Goal: Task Accomplishment & Management: Manage account settings

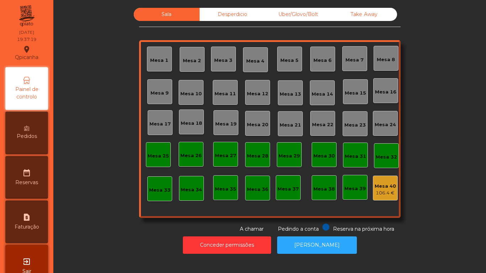
click at [184, 60] on div "Mesa 2" at bounding box center [192, 60] width 18 height 7
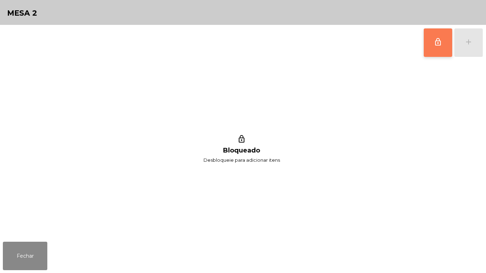
click at [436, 41] on span "lock_outline" at bounding box center [438, 42] width 9 height 9
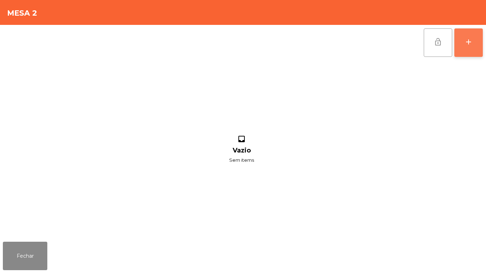
click at [469, 48] on button "add" at bounding box center [468, 42] width 28 height 28
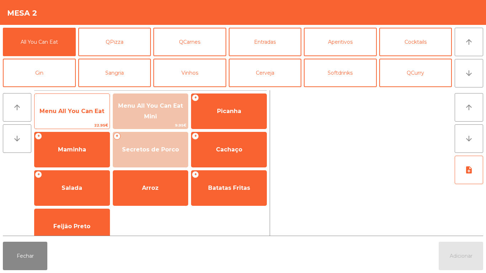
click at [85, 113] on span "Menu All You Can Eat" at bounding box center [71, 111] width 65 height 7
click at [90, 105] on span "Menu All You Can Eat" at bounding box center [72, 111] width 75 height 19
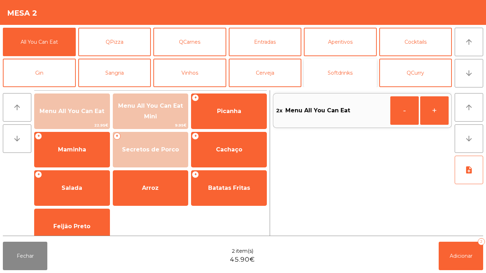
click at [345, 69] on button "Softdrinks" at bounding box center [340, 73] width 73 height 28
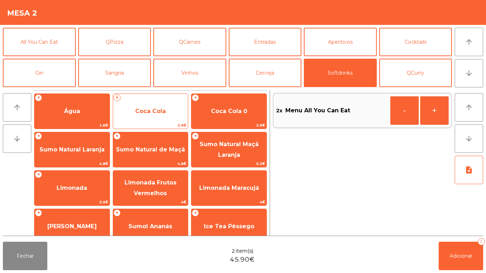
click at [165, 113] on span "Coca Cola" at bounding box center [150, 111] width 31 height 7
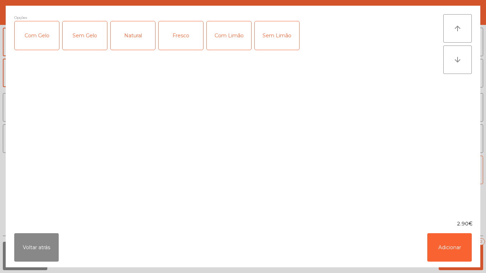
click at [45, 37] on div "Com Gelo" at bounding box center [37, 35] width 44 height 28
click at [454, 244] on button "Adicionar" at bounding box center [449, 247] width 44 height 28
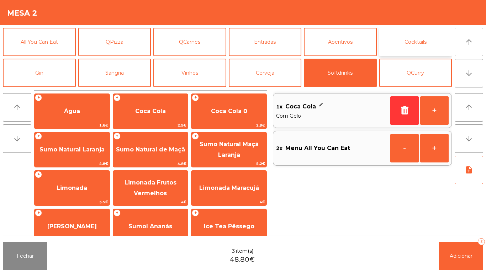
click at [414, 42] on button "Cocktails" at bounding box center [415, 42] width 73 height 28
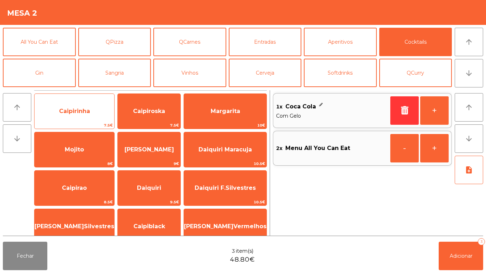
click at [78, 108] on span "Caipirinha" at bounding box center [74, 111] width 31 height 7
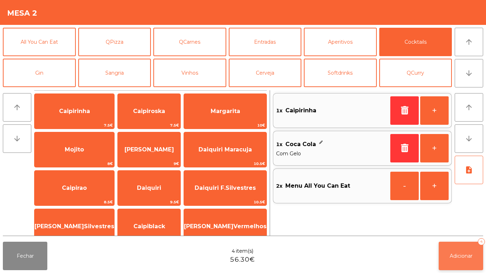
click at [475, 251] on button "Adicionar 4" at bounding box center [461, 256] width 44 height 28
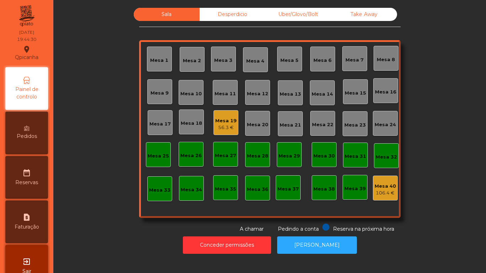
click at [225, 122] on div "Mesa 19" at bounding box center [225, 120] width 21 height 7
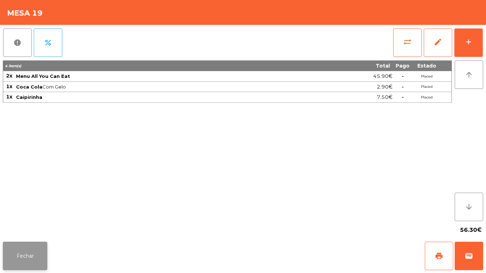
click at [26, 255] on button "Fechar" at bounding box center [25, 256] width 44 height 28
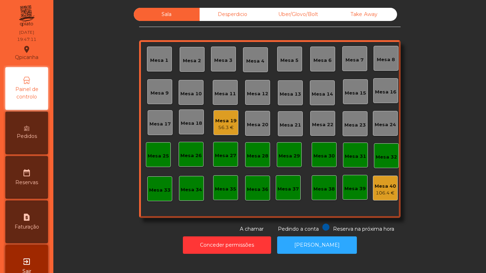
click at [369, 19] on div "Take Away" at bounding box center [364, 14] width 66 height 13
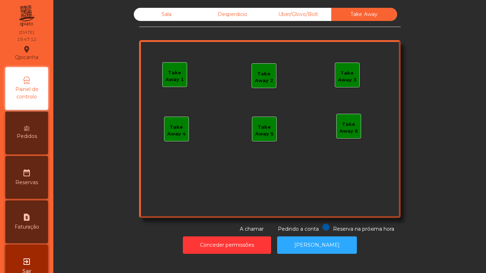
click at [179, 86] on div "Take Away 1" at bounding box center [174, 74] width 25 height 25
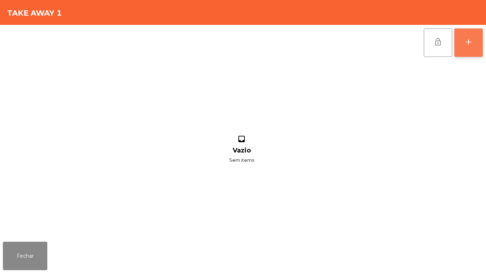
click at [461, 43] on button "add" at bounding box center [468, 42] width 28 height 28
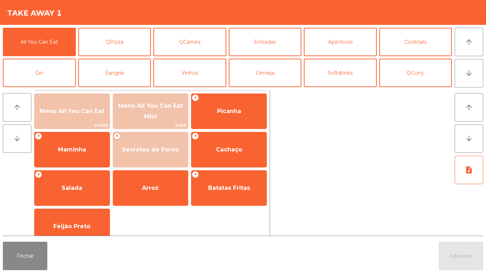
scroll to position [62, 0]
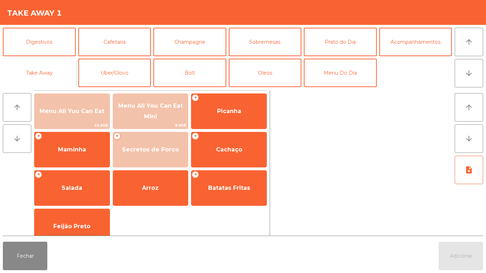
click at [54, 74] on button "Take Away" at bounding box center [39, 73] width 73 height 28
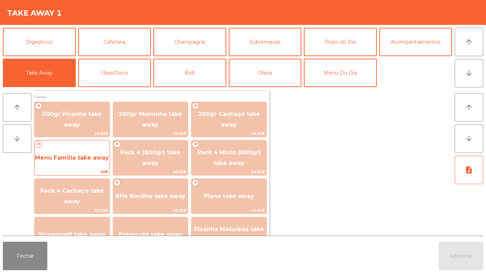
click at [84, 161] on span "Menu Familia take away" at bounding box center [72, 157] width 75 height 19
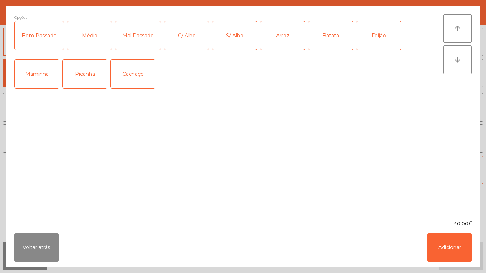
click at [89, 32] on div "Médio" at bounding box center [89, 35] width 44 height 28
click at [91, 81] on div "Picanha" at bounding box center [85, 74] width 44 height 28
click at [189, 40] on div "C/ Alho" at bounding box center [186, 35] width 44 height 28
click at [282, 40] on div "Arroz" at bounding box center [282, 35] width 44 height 28
click at [376, 36] on div "Feijão" at bounding box center [378, 35] width 44 height 28
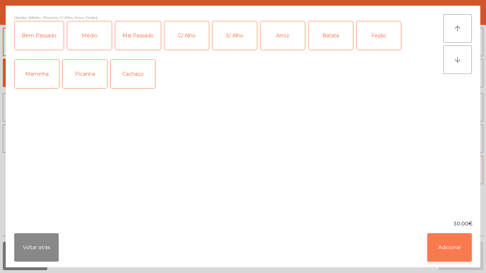
click at [456, 251] on button "Adicionar" at bounding box center [449, 247] width 44 height 28
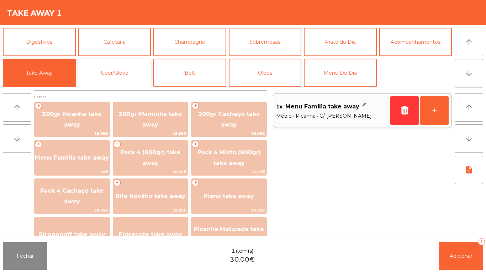
click at [131, 69] on button "Uber/Glovo" at bounding box center [114, 73] width 73 height 28
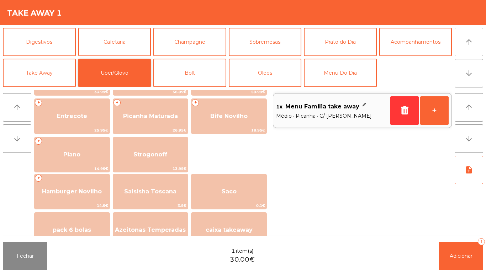
scroll to position [123, 0]
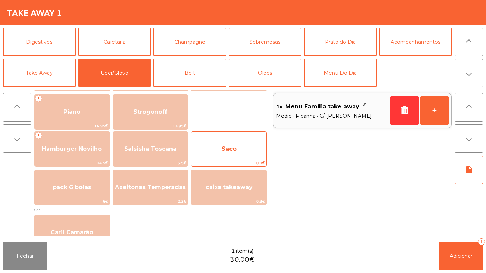
click at [243, 142] on span "Saco" at bounding box center [228, 148] width 75 height 19
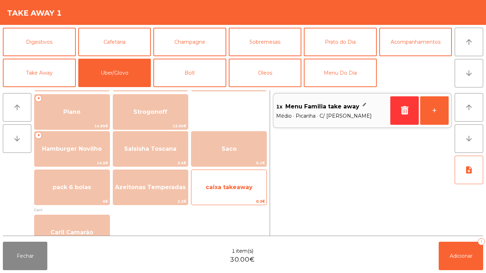
click at [232, 183] on span "caixa takeaway" at bounding box center [228, 187] width 75 height 19
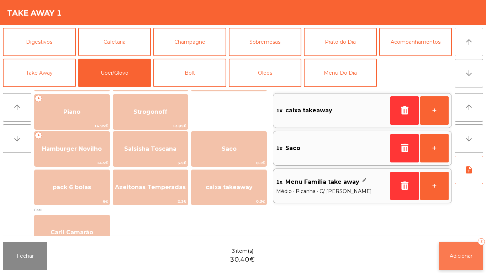
click at [465, 253] on span "Adicionar" at bounding box center [461, 256] width 23 height 6
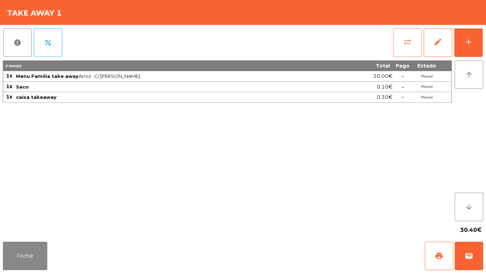
click at [404, 43] on span "sync_alt" at bounding box center [407, 42] width 9 height 9
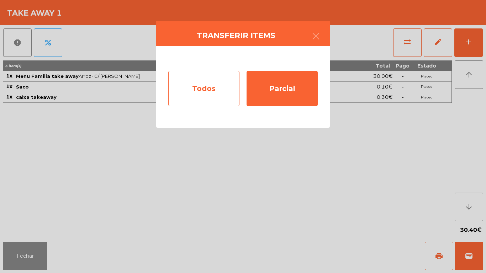
click at [204, 82] on div "Todos" at bounding box center [203, 89] width 71 height 36
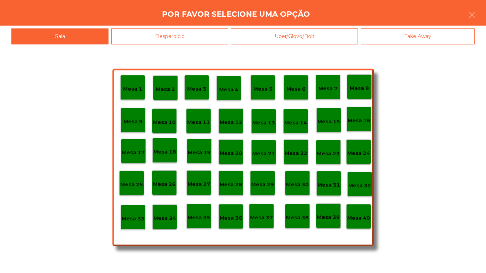
click at [364, 219] on p "Mesa 40" at bounding box center [358, 218] width 23 height 8
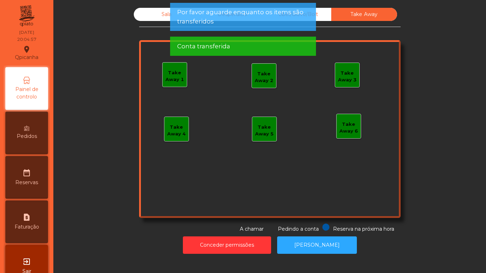
click at [153, 17] on div "Sala" at bounding box center [167, 14] width 66 height 13
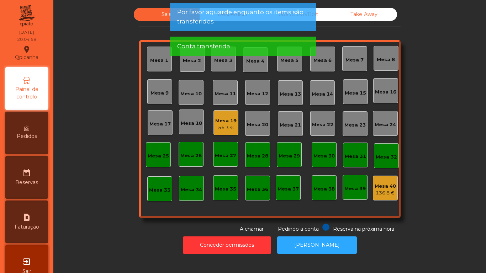
click at [190, 68] on div "Mesa 2" at bounding box center [192, 59] width 25 height 25
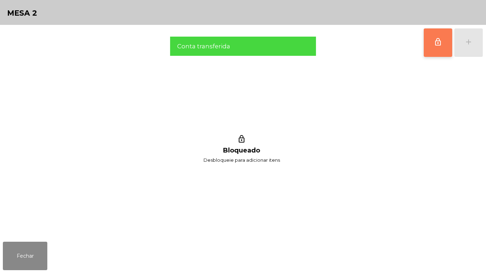
click at [437, 38] on span "lock_outline" at bounding box center [438, 42] width 9 height 9
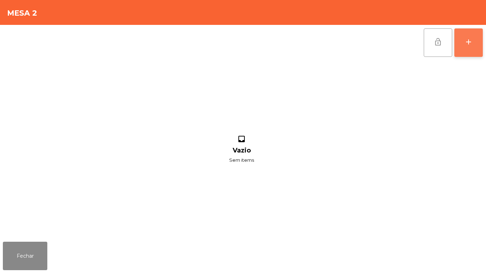
click at [466, 48] on button "add" at bounding box center [468, 42] width 28 height 28
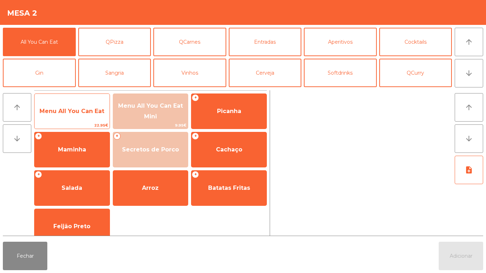
click at [80, 122] on div "Menu All You Can Eat 22.95€" at bounding box center [72, 112] width 76 height 36
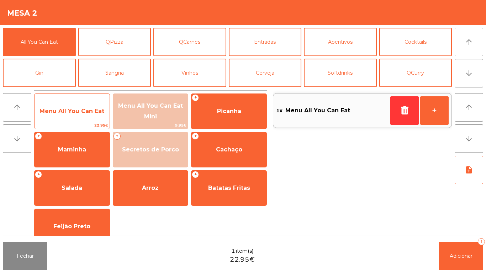
click at [84, 108] on span "Menu All You Can Eat" at bounding box center [71, 111] width 65 height 7
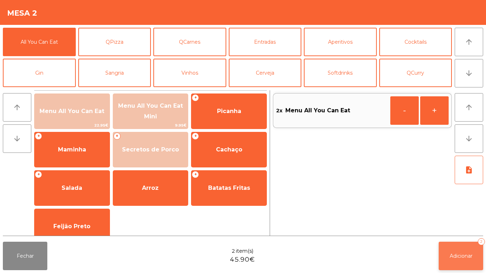
click at [473, 258] on button "Adicionar 2" at bounding box center [461, 256] width 44 height 28
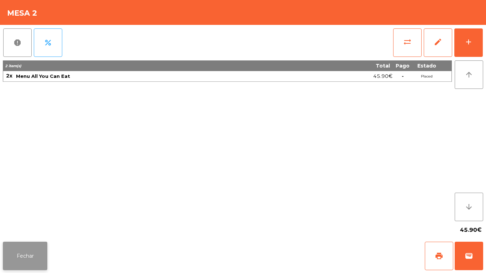
click at [33, 254] on button "Fechar" at bounding box center [25, 256] width 44 height 28
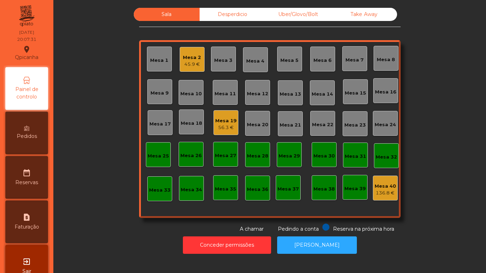
click at [196, 63] on div "45.9 €" at bounding box center [192, 64] width 18 height 7
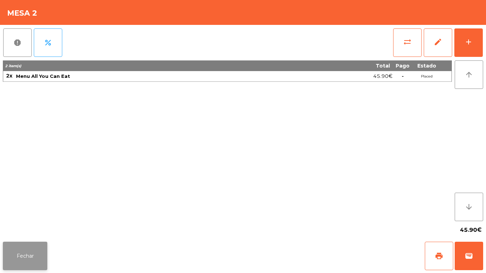
click at [30, 248] on button "Fechar" at bounding box center [25, 256] width 44 height 28
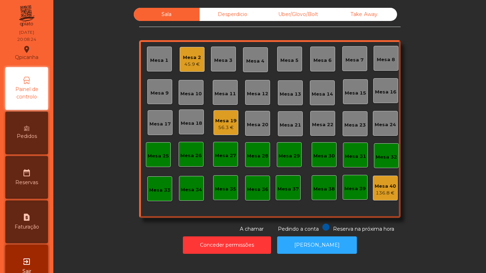
click at [187, 66] on div "45.9 €" at bounding box center [192, 64] width 18 height 7
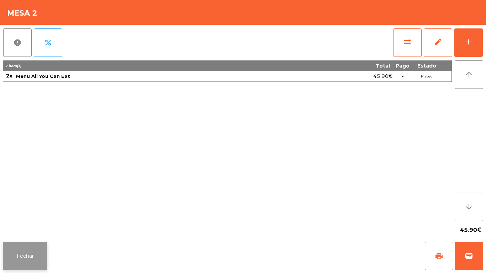
click at [29, 258] on button "Fechar" at bounding box center [25, 256] width 44 height 28
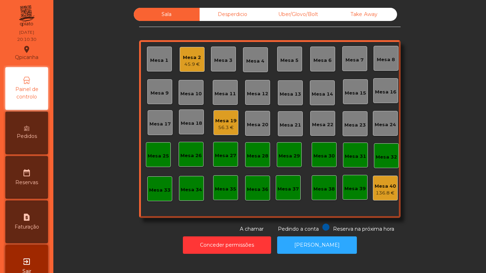
click at [197, 62] on div "45.9 €" at bounding box center [192, 64] width 18 height 7
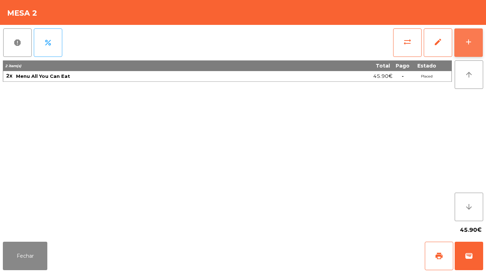
click at [468, 44] on div "add" at bounding box center [468, 42] width 9 height 9
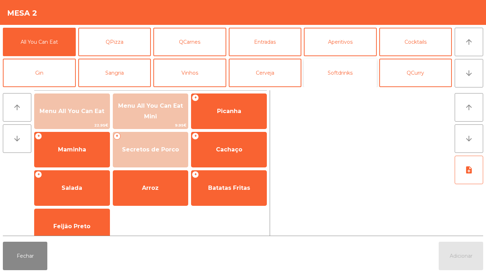
click at [346, 78] on button "Softdrinks" at bounding box center [340, 73] width 73 height 28
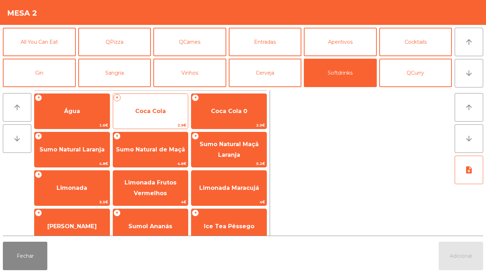
click at [153, 110] on span "Coca Cola" at bounding box center [150, 111] width 31 height 7
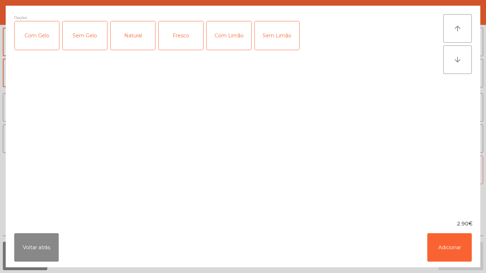
click at [43, 39] on div "Com Gelo" at bounding box center [37, 35] width 44 height 28
click at [229, 38] on div "Com Limão" at bounding box center [229, 35] width 44 height 28
click at [436, 239] on button "Adicionar" at bounding box center [449, 247] width 44 height 28
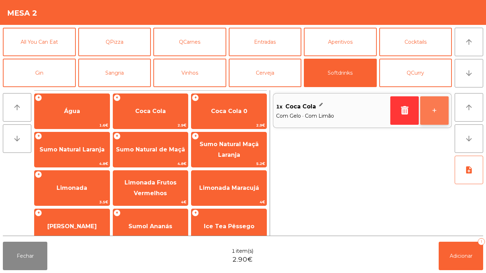
click at [432, 117] on button "+" at bounding box center [434, 110] width 28 height 28
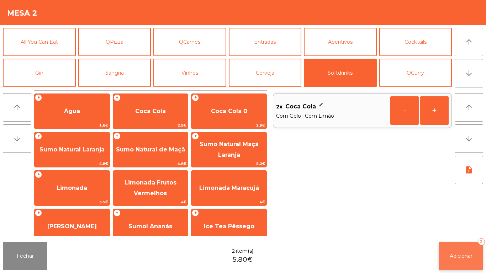
click at [453, 244] on button "Adicionar 2" at bounding box center [461, 256] width 44 height 28
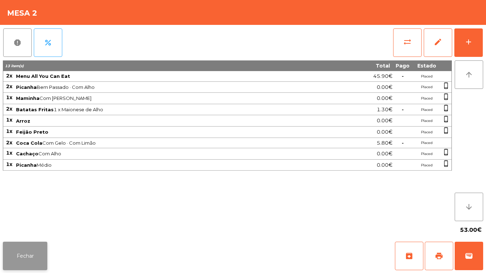
click at [29, 258] on button "Fechar" at bounding box center [25, 256] width 44 height 28
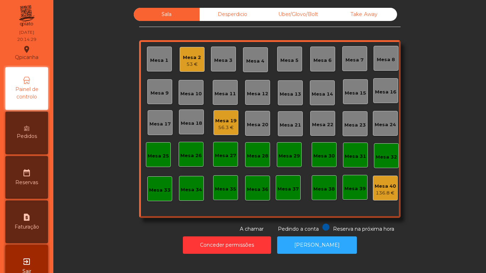
click at [190, 63] on div "53 €" at bounding box center [192, 64] width 18 height 7
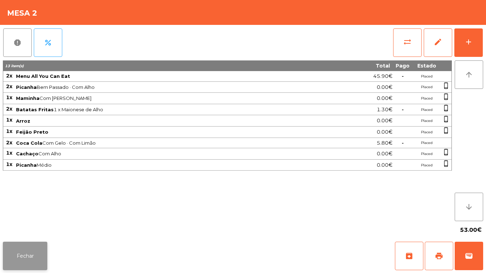
click at [27, 248] on button "Fechar" at bounding box center [25, 256] width 44 height 28
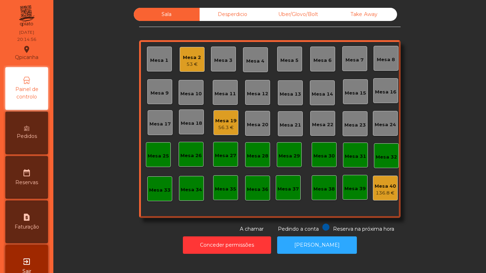
click at [36, 141] on div "Pedidos" at bounding box center [26, 133] width 43 height 43
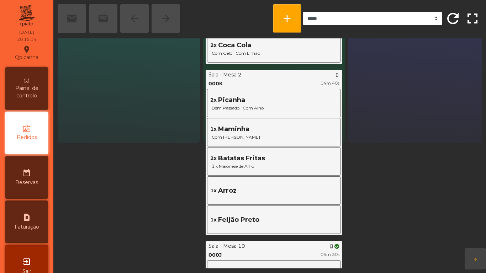
scroll to position [118, 0]
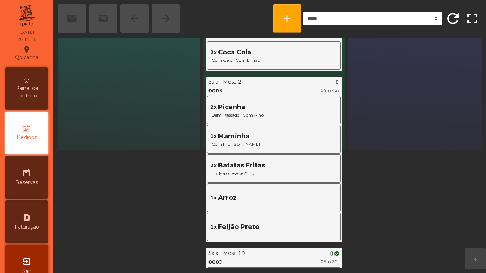
click at [29, 98] on span "Painel de controlo" at bounding box center [26, 92] width 39 height 15
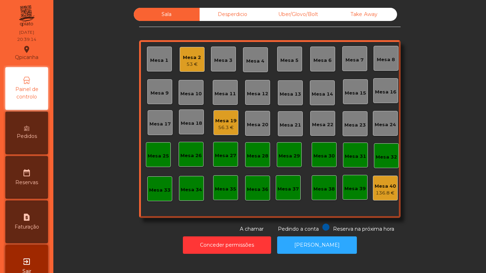
click at [229, 65] on div "Mesa 3" at bounding box center [223, 59] width 25 height 25
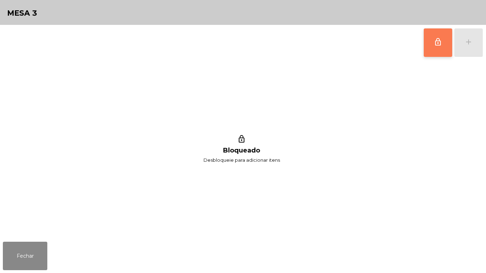
click at [439, 51] on button "lock_outline" at bounding box center [438, 42] width 28 height 28
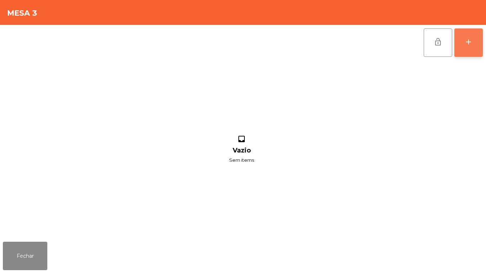
click at [466, 39] on div "add" at bounding box center [468, 42] width 9 height 9
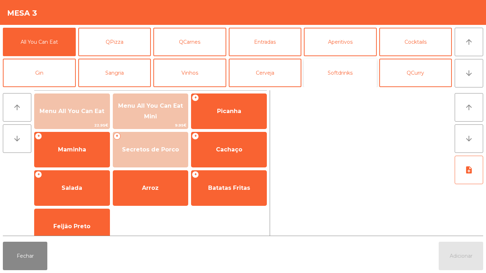
click at [348, 67] on button "Softdrinks" at bounding box center [340, 73] width 73 height 28
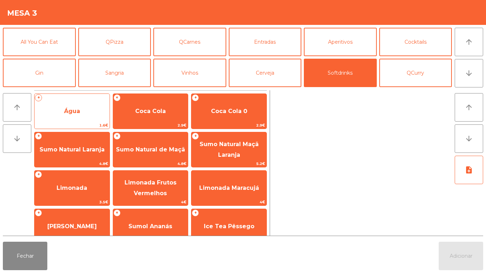
click at [76, 113] on span "Água" at bounding box center [72, 111] width 16 height 7
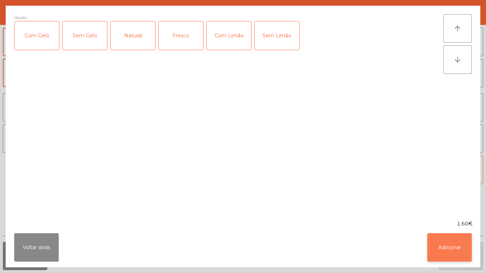
click at [449, 244] on button "Adicionar" at bounding box center [449, 247] width 44 height 28
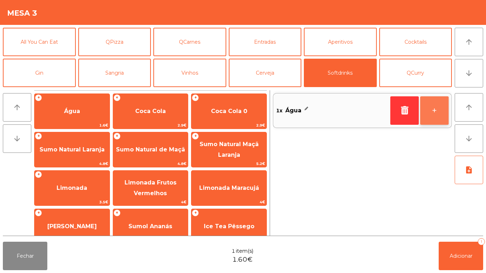
click at [433, 107] on button "+" at bounding box center [434, 110] width 28 height 28
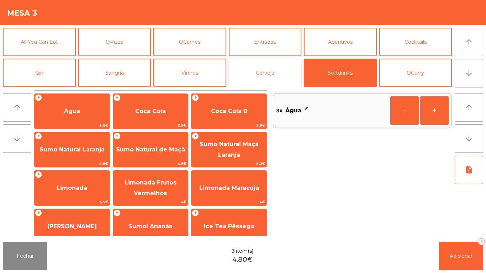
click at [259, 73] on button "Cerveja" at bounding box center [265, 73] width 73 height 28
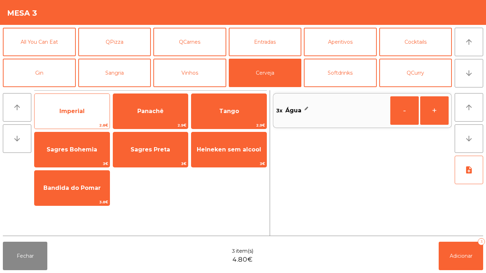
click at [69, 112] on span "Imperial" at bounding box center [71, 111] width 25 height 7
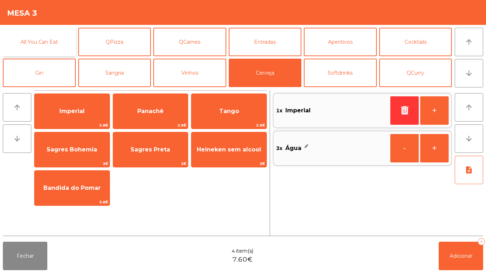
click at [50, 46] on button "All You Can Eat" at bounding box center [39, 42] width 73 height 28
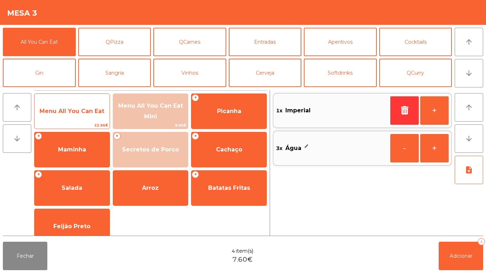
click at [79, 118] on span "Menu All You Can Eat" at bounding box center [72, 111] width 75 height 19
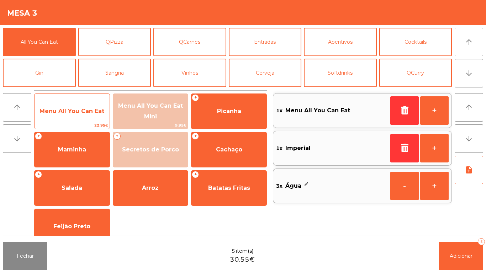
click at [84, 117] on span "Menu All You Can Eat" at bounding box center [72, 111] width 75 height 19
click at [85, 116] on span "Menu All You Can Eat" at bounding box center [72, 111] width 75 height 19
click at [90, 110] on span "Menu All You Can Eat" at bounding box center [71, 111] width 65 height 7
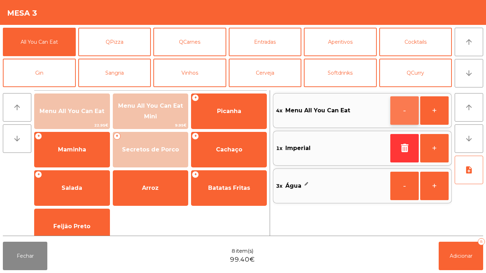
click at [406, 107] on button "-" at bounding box center [404, 110] width 28 height 28
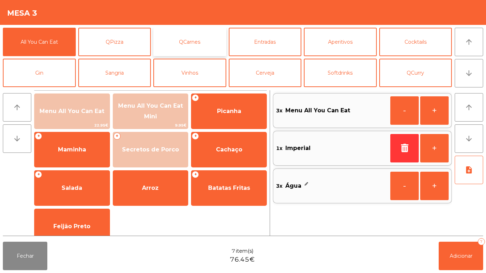
click at [203, 44] on button "QCarnes" at bounding box center [189, 42] width 73 height 28
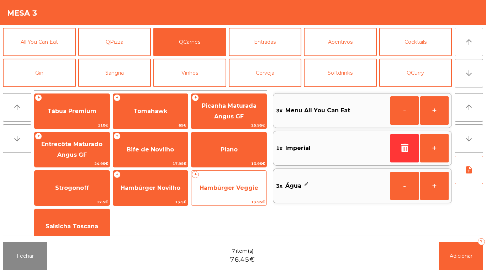
click at [241, 188] on span "Hambúrger Veggie" at bounding box center [229, 188] width 59 height 7
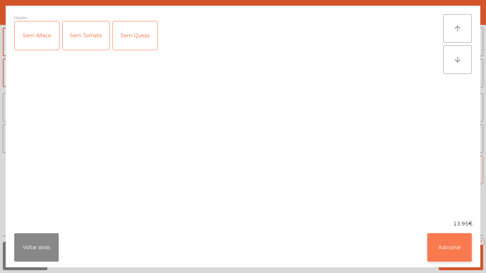
click at [449, 236] on button "Adicionar" at bounding box center [449, 247] width 44 height 28
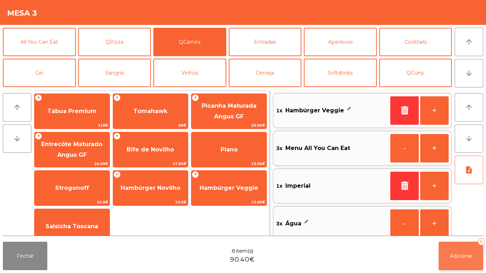
click at [464, 253] on span "Adicionar" at bounding box center [461, 256] width 23 height 6
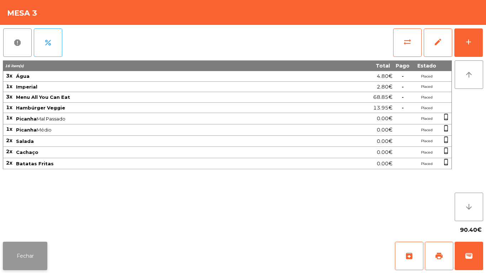
click at [31, 256] on button "Fechar" at bounding box center [25, 256] width 44 height 28
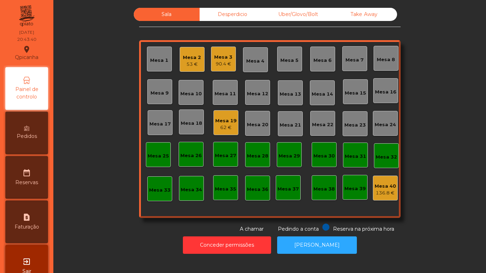
click at [223, 67] on div "90.4 €" at bounding box center [223, 63] width 18 height 7
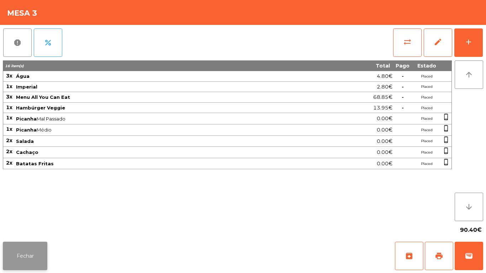
click at [33, 245] on button "Fechar" at bounding box center [25, 256] width 44 height 28
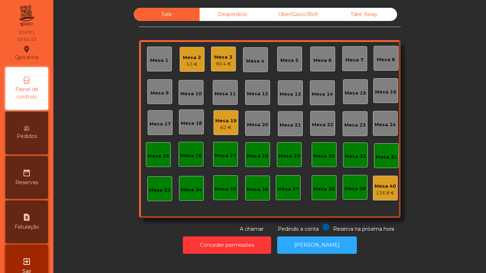
click at [163, 98] on div "Mesa 9" at bounding box center [159, 91] width 25 height 25
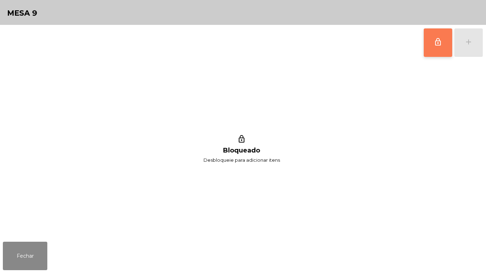
click at [438, 42] on span "lock_outline" at bounding box center [438, 42] width 9 height 9
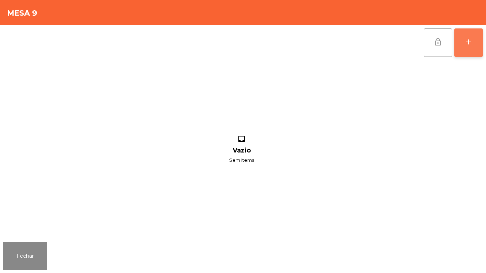
click at [471, 45] on div "add" at bounding box center [468, 42] width 9 height 9
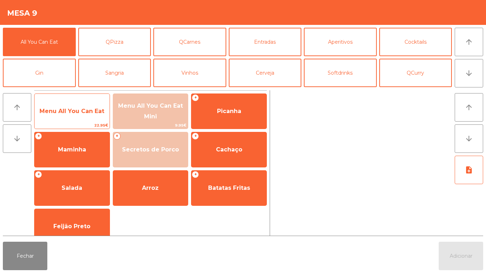
click at [79, 110] on span "Menu All You Can Eat" at bounding box center [71, 111] width 65 height 7
click at [85, 102] on span "Menu All You Can Eat" at bounding box center [72, 111] width 75 height 19
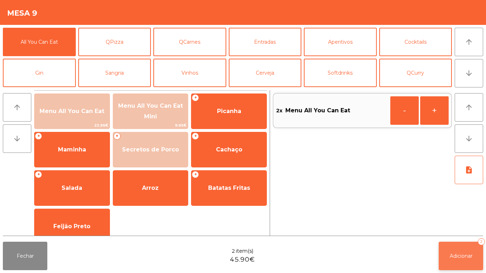
click at [462, 255] on span "Adicionar" at bounding box center [461, 256] width 23 height 6
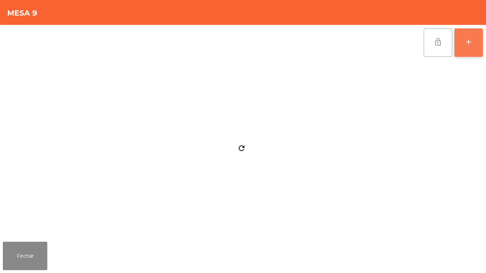
click at [470, 42] on div "add" at bounding box center [468, 42] width 9 height 9
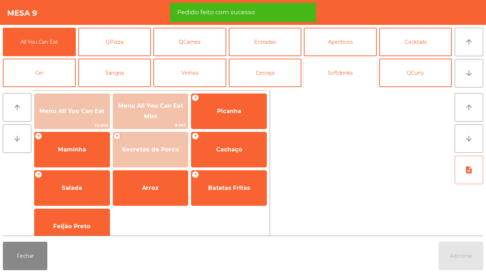
click at [346, 70] on button "Softdrinks" at bounding box center [340, 73] width 73 height 28
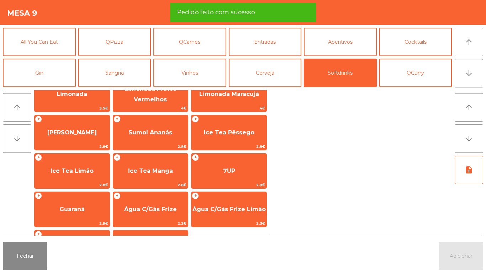
scroll to position [93, 0]
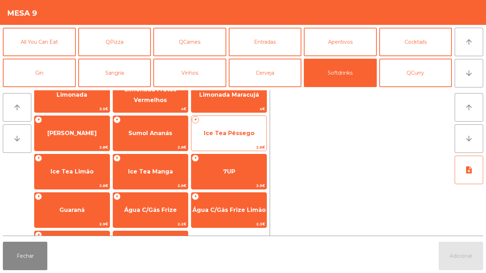
click at [237, 133] on span "Ice Tea Pêssego" at bounding box center [229, 133] width 51 height 7
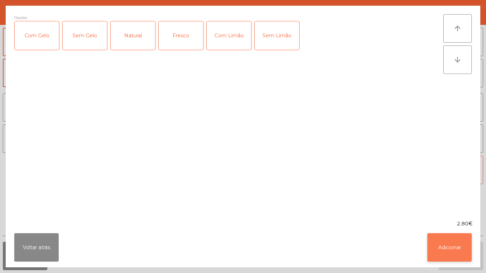
click at [450, 245] on button "Adicionar" at bounding box center [449, 247] width 44 height 28
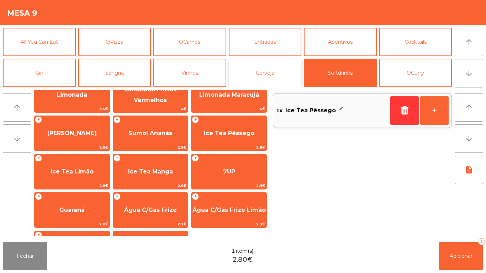
click at [259, 72] on button "Cerveja" at bounding box center [265, 73] width 73 height 28
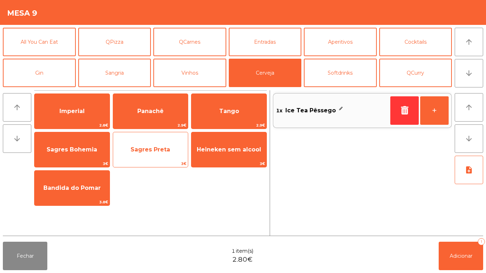
click at [162, 147] on span "Sagres Preta" at bounding box center [150, 149] width 39 height 7
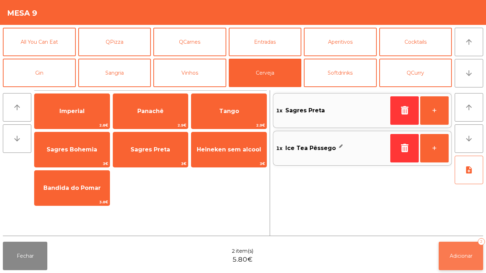
click at [461, 245] on button "Adicionar 2" at bounding box center [461, 256] width 44 height 28
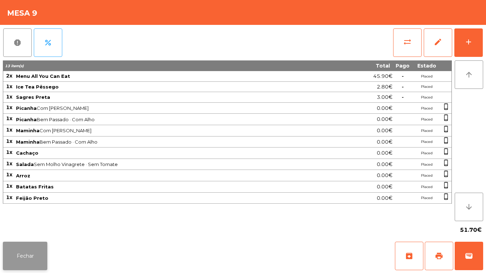
click at [36, 244] on button "Fechar" at bounding box center [25, 256] width 44 height 28
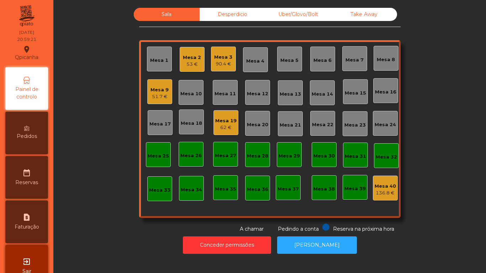
click at [224, 58] on div "Mesa 3" at bounding box center [223, 57] width 18 height 7
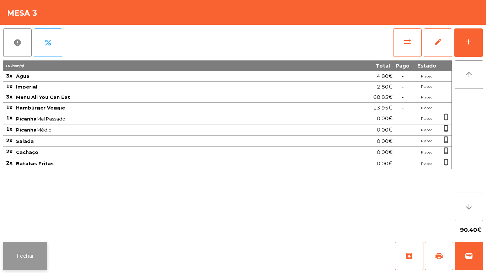
click at [17, 257] on button "Fechar" at bounding box center [25, 256] width 44 height 28
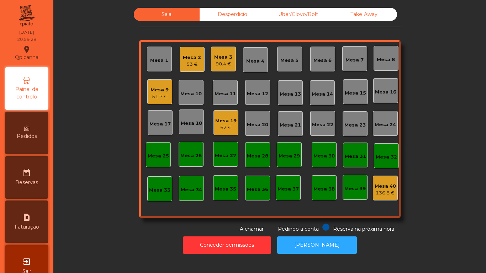
click at [40, 136] on div "Pedidos" at bounding box center [26, 133] width 43 height 43
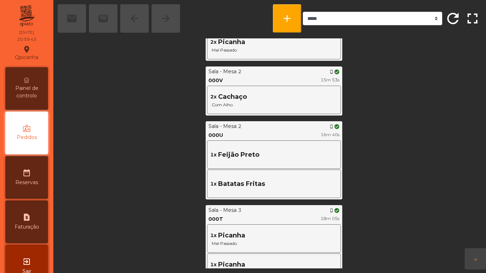
scroll to position [478, 0]
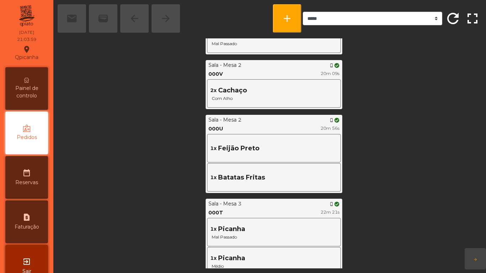
click at [34, 171] on div "date_range Reservas" at bounding box center [26, 177] width 43 height 43
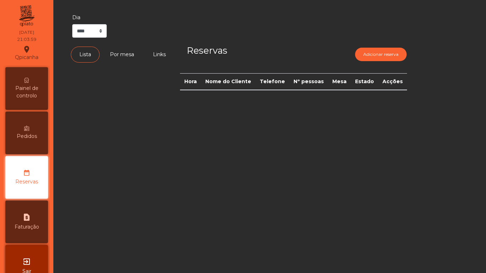
scroll to position [20, 0]
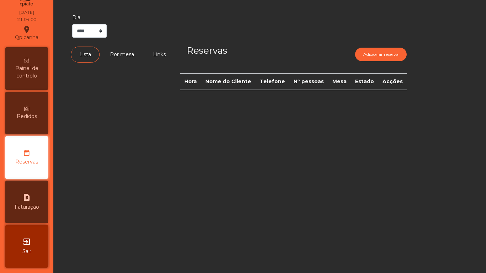
click at [36, 113] on span "Pedidos" at bounding box center [27, 116] width 20 height 7
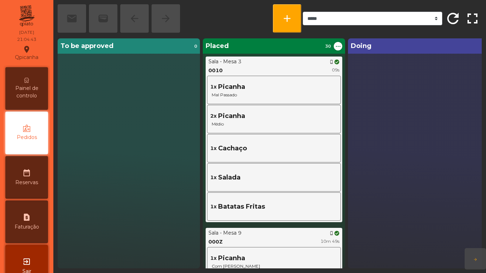
click at [35, 95] on span "Painel de controlo" at bounding box center [26, 92] width 39 height 15
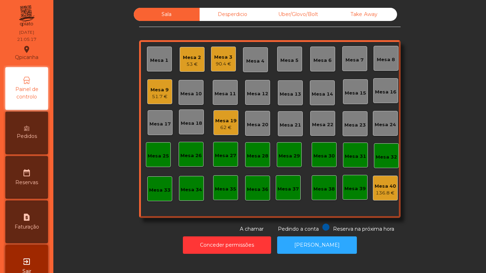
click at [189, 63] on div "53 €" at bounding box center [192, 64] width 18 height 7
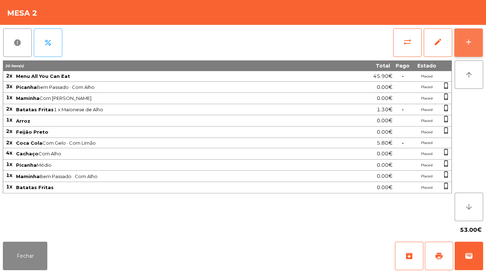
click at [468, 46] on div "add" at bounding box center [468, 42] width 9 height 9
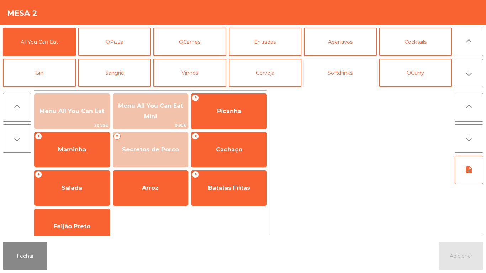
click at [344, 75] on button "Softdrinks" at bounding box center [340, 73] width 73 height 28
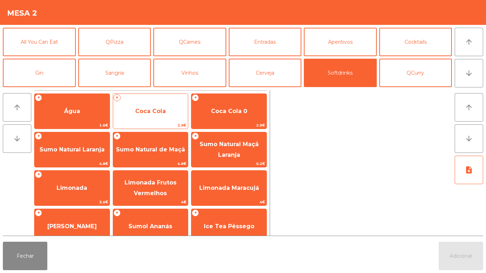
click at [151, 109] on span "Coca Cola" at bounding box center [150, 111] width 31 height 7
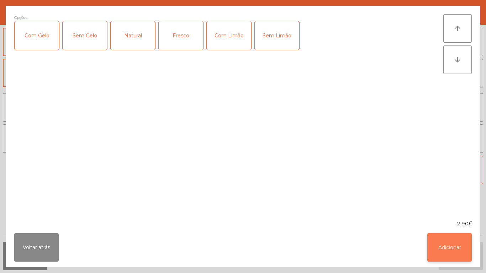
click at [438, 240] on button "Adicionar" at bounding box center [449, 247] width 44 height 28
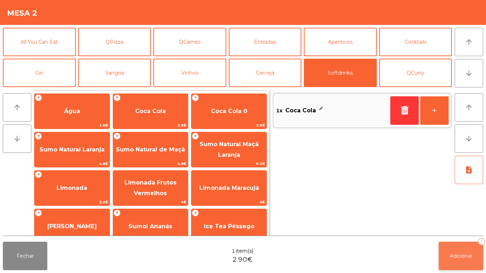
click at [467, 250] on button "Adicionar 1" at bounding box center [461, 256] width 44 height 28
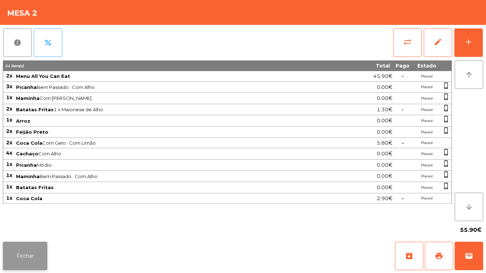
click at [17, 251] on button "Fechar" at bounding box center [25, 256] width 44 height 28
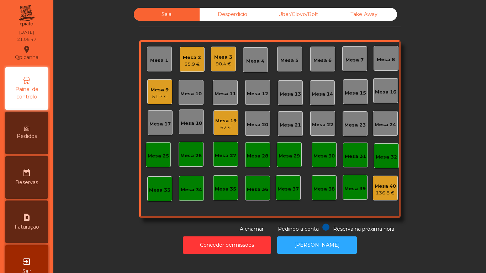
click at [159, 97] on div "51.7 €" at bounding box center [159, 96] width 18 height 7
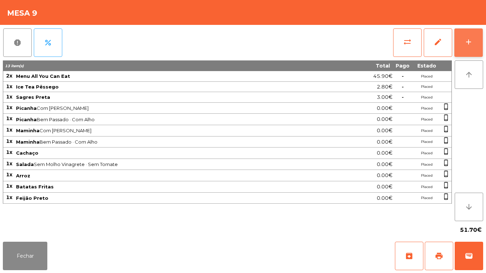
click at [469, 45] on div "add" at bounding box center [468, 42] width 9 height 9
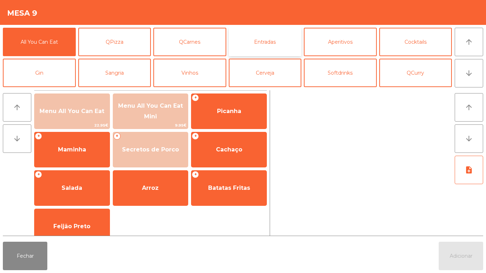
click at [269, 49] on button "Entradas" at bounding box center [265, 42] width 73 height 28
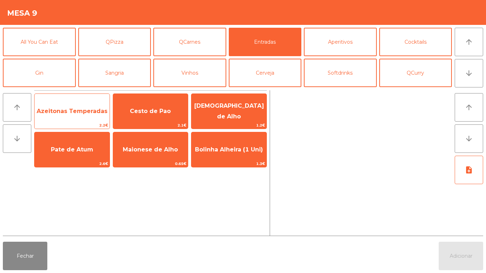
click at [74, 109] on span "Azeitonas Temperadas" at bounding box center [72, 111] width 71 height 7
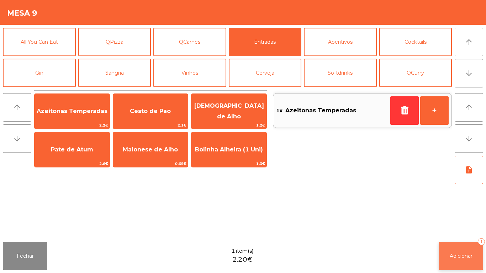
click at [455, 253] on span "Adicionar" at bounding box center [461, 256] width 23 height 6
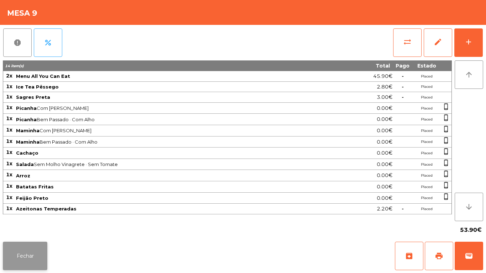
click at [46, 247] on button "Fechar" at bounding box center [25, 256] width 44 height 28
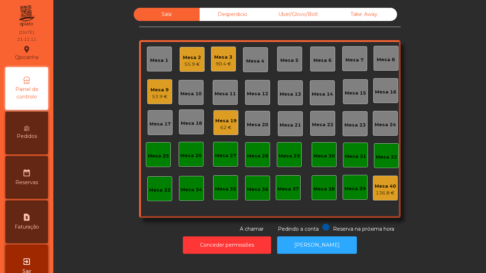
click at [38, 122] on div "Pedidos" at bounding box center [26, 133] width 43 height 43
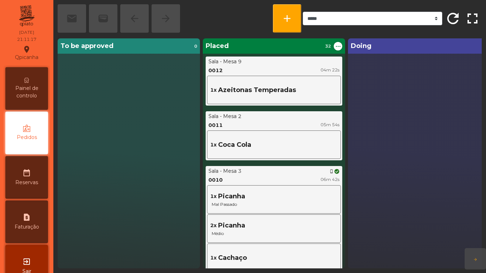
click at [24, 85] on span "Painel de controlo" at bounding box center [26, 92] width 39 height 15
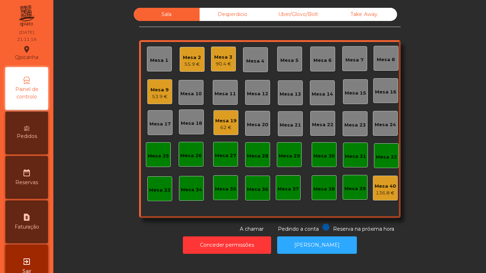
click at [225, 128] on div "62 €" at bounding box center [225, 127] width 21 height 7
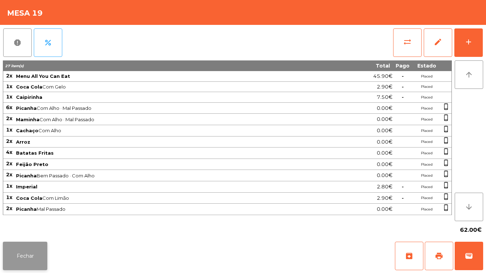
click at [44, 258] on button "Fechar" at bounding box center [25, 256] width 44 height 28
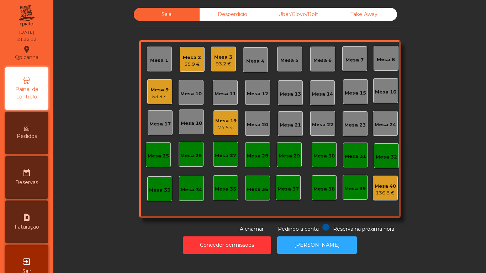
click at [28, 139] on span "Pedidos" at bounding box center [27, 136] width 20 height 7
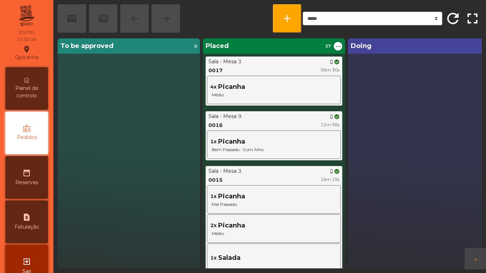
click at [22, 95] on span "Painel de controlo" at bounding box center [26, 92] width 39 height 15
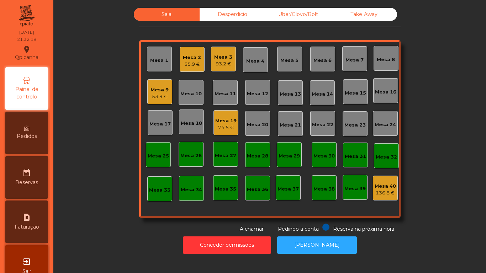
click at [33, 132] on div "Pedidos" at bounding box center [26, 133] width 43 height 43
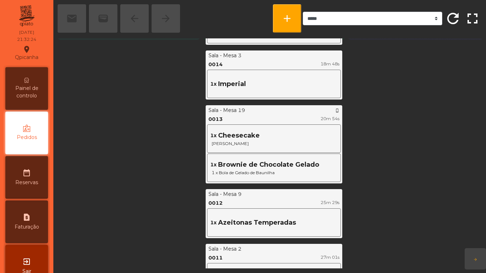
scroll to position [233, 0]
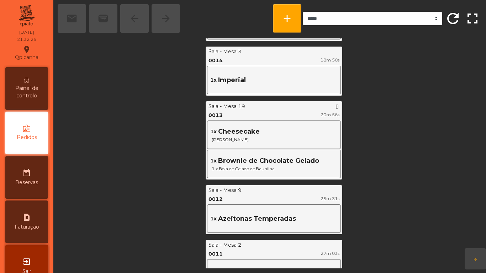
click at [34, 92] on span "Painel de controlo" at bounding box center [26, 92] width 39 height 15
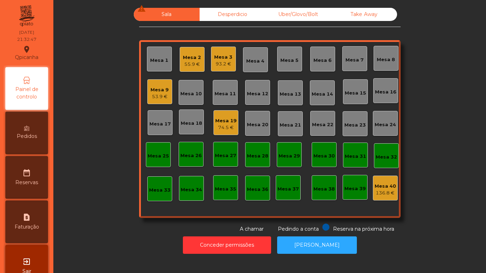
click at [189, 59] on div "Mesa 2" at bounding box center [192, 57] width 18 height 7
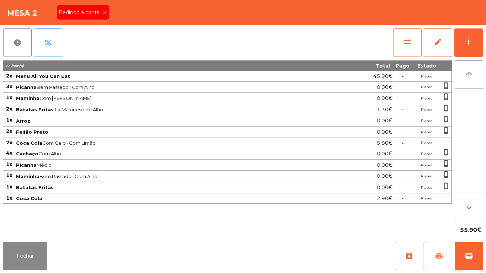
click at [437, 256] on span "print" at bounding box center [439, 256] width 9 height 9
click at [104, 17] on div "Pedindo a conta" at bounding box center [83, 12] width 52 height 14
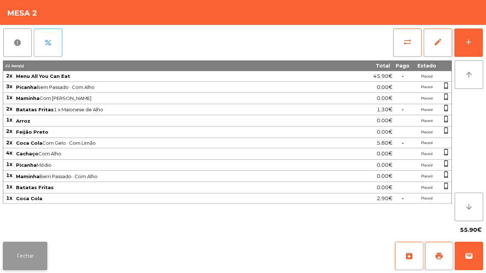
click at [41, 257] on button "Fechar" at bounding box center [25, 256] width 44 height 28
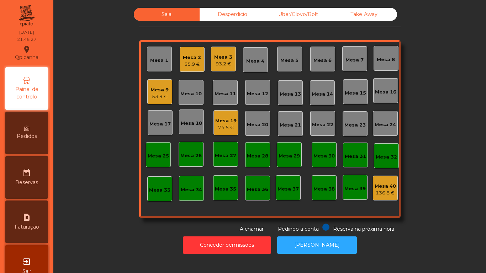
click at [189, 62] on div "55.9 €" at bounding box center [192, 64] width 18 height 7
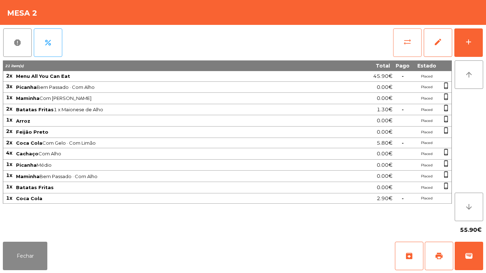
click at [401, 43] on button "sync_alt" at bounding box center [407, 42] width 28 height 28
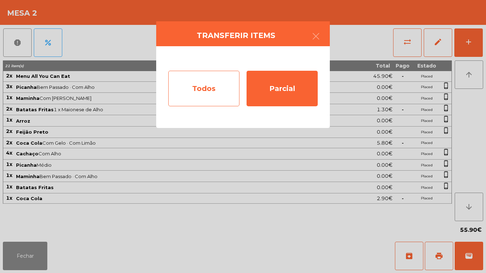
click at [207, 93] on div "Todos" at bounding box center [203, 89] width 71 height 36
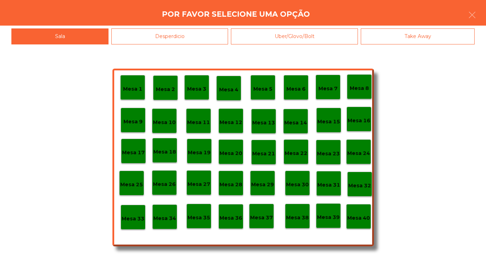
click at [357, 216] on p "Mesa 40" at bounding box center [358, 218] width 23 height 8
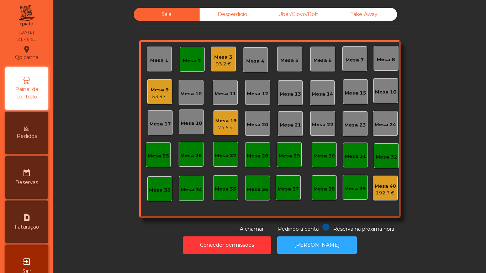
click at [189, 62] on div "Mesa 2" at bounding box center [192, 60] width 18 height 7
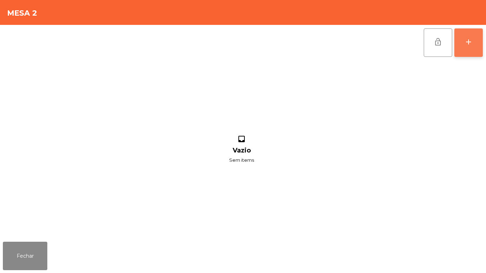
click at [470, 42] on div "add" at bounding box center [468, 42] width 9 height 9
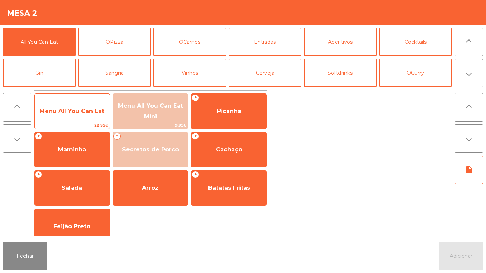
click at [72, 114] on span "Menu All You Can Eat" at bounding box center [71, 111] width 65 height 7
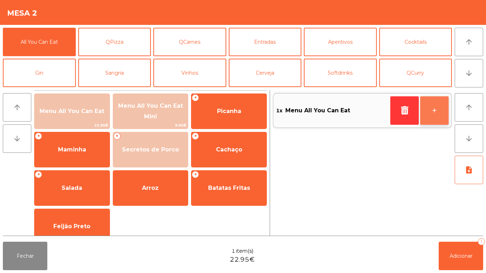
click at [424, 109] on button "+" at bounding box center [434, 110] width 28 height 28
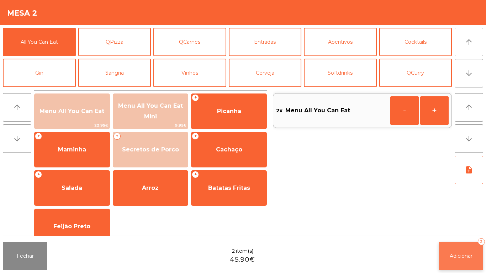
click at [448, 249] on button "Adicionar 2" at bounding box center [461, 256] width 44 height 28
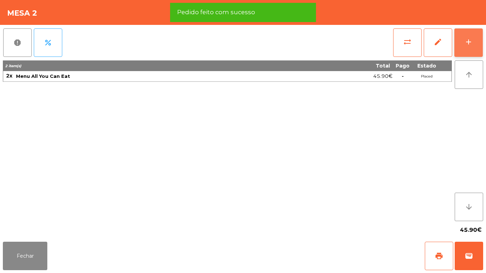
click at [466, 49] on button "add" at bounding box center [468, 42] width 28 height 28
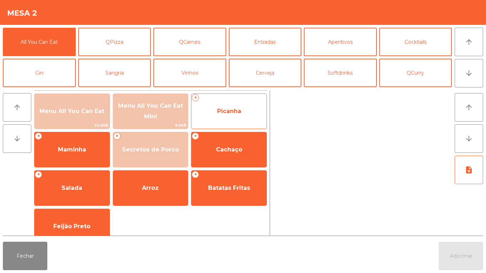
click at [222, 111] on span "Picanha" at bounding box center [229, 111] width 24 height 7
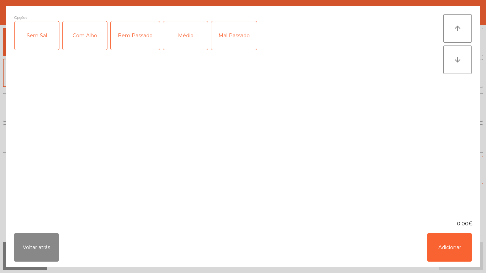
click at [182, 38] on div "Médio" at bounding box center [185, 35] width 44 height 28
click at [84, 43] on div "Com Alho" at bounding box center [85, 35] width 44 height 28
click at [447, 243] on button "Adicionar" at bounding box center [449, 247] width 44 height 28
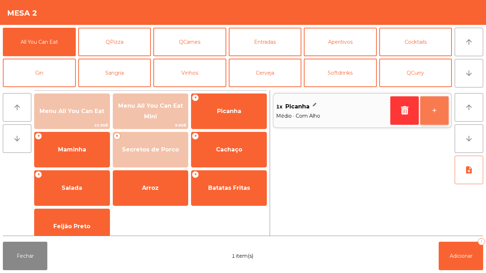
click at [430, 111] on button "+" at bounding box center [434, 110] width 28 height 28
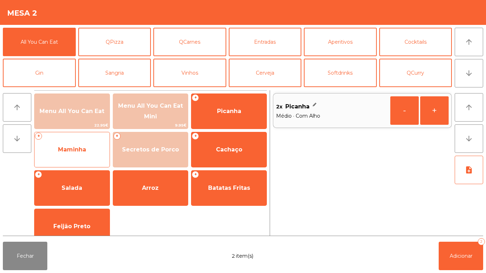
click at [70, 153] on span "Maminha" at bounding box center [72, 149] width 75 height 19
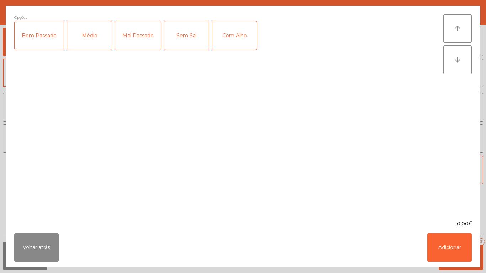
click at [96, 36] on div "Médio" at bounding box center [89, 35] width 44 height 28
click at [235, 38] on div "Com Alho" at bounding box center [234, 35] width 44 height 28
click at [444, 246] on button "Adicionar" at bounding box center [449, 247] width 44 height 28
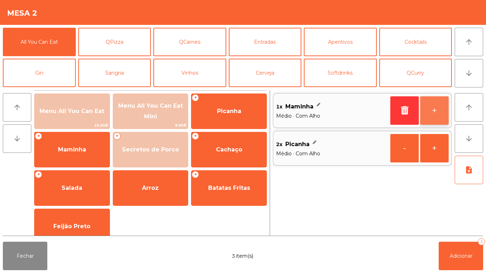
click at [431, 113] on button "+" at bounding box center [434, 110] width 28 height 28
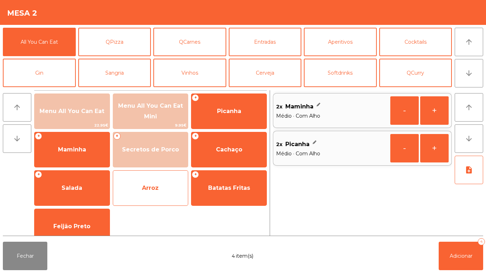
click at [147, 193] on span "Arroz" at bounding box center [150, 188] width 75 height 19
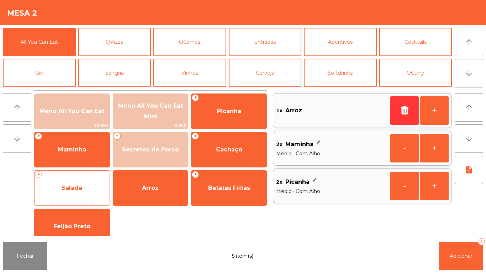
click at [73, 192] on span "Salada" at bounding box center [72, 188] width 75 height 19
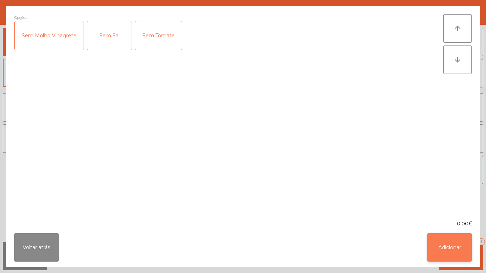
click at [442, 244] on button "Adicionar" at bounding box center [449, 247] width 44 height 28
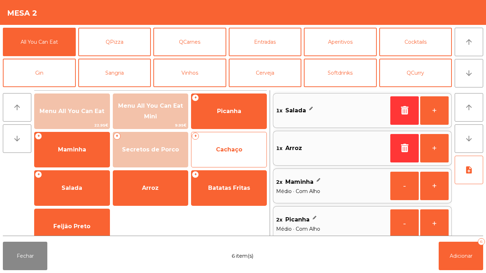
click at [220, 145] on span "Cachaço" at bounding box center [228, 149] width 75 height 19
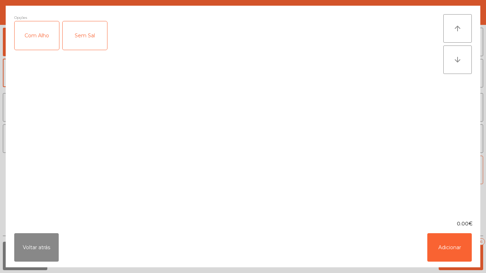
click at [39, 36] on div "Com Alho" at bounding box center [37, 35] width 44 height 28
click at [446, 247] on button "Adicionar" at bounding box center [449, 247] width 44 height 28
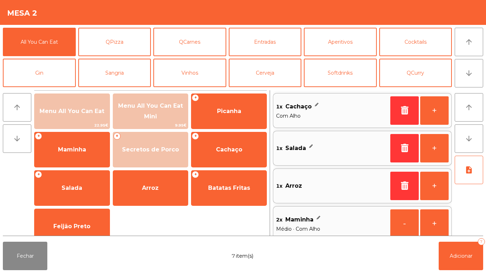
scroll to position [3, 0]
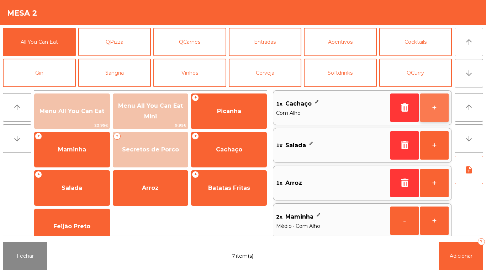
click at [434, 106] on button "+" at bounding box center [434, 108] width 28 height 28
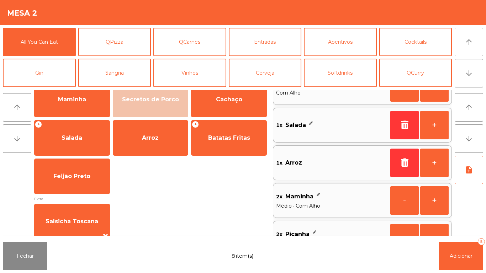
scroll to position [46, 0]
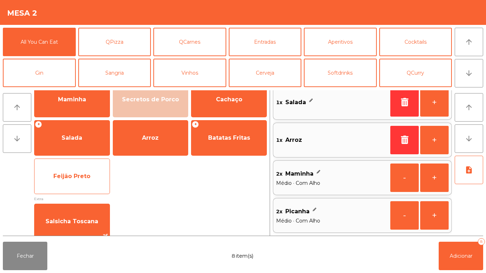
click at [68, 178] on span "Feijão Preto" at bounding box center [71, 176] width 37 height 7
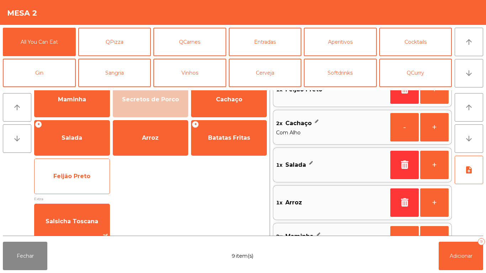
scroll to position [3, 0]
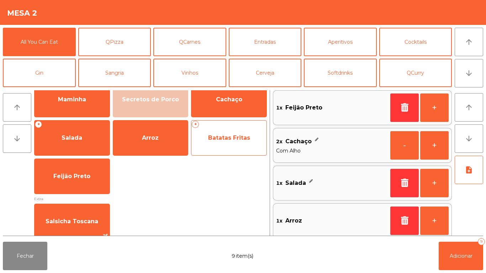
click at [232, 138] on span "Batatas Fritas" at bounding box center [229, 137] width 42 height 7
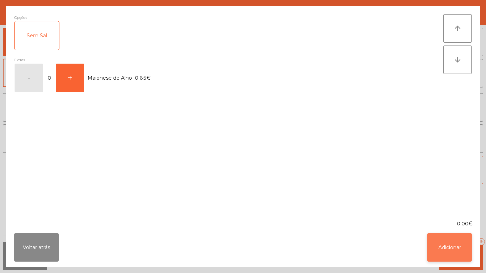
click at [441, 250] on button "Adicionar" at bounding box center [449, 247] width 44 height 28
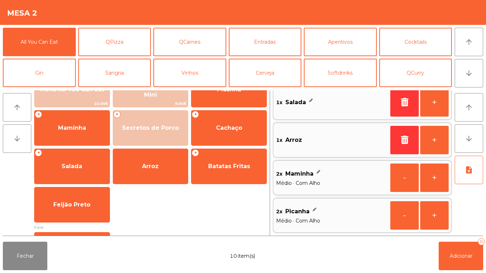
scroll to position [0, 0]
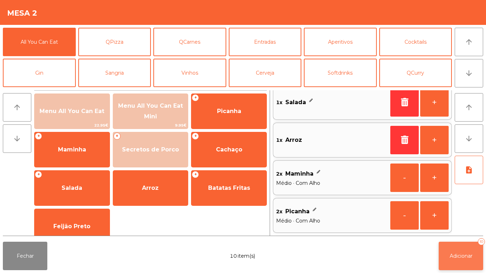
click at [450, 267] on button "Adicionar 10" at bounding box center [461, 256] width 44 height 28
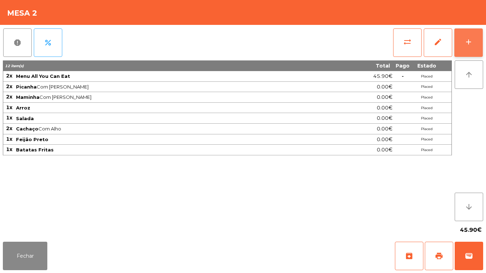
click at [466, 41] on div "add" at bounding box center [468, 42] width 9 height 9
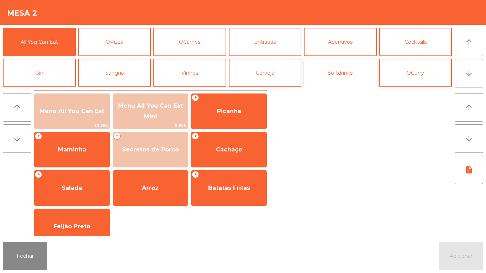
click at [339, 75] on button "Softdrinks" at bounding box center [340, 73] width 73 height 28
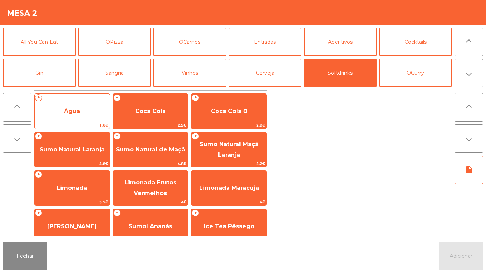
click at [77, 121] on span "Água" at bounding box center [72, 111] width 75 height 19
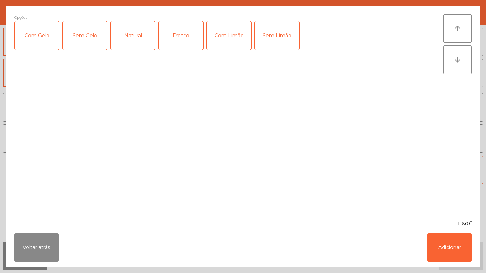
click at [182, 36] on div "Fresco" at bounding box center [181, 35] width 44 height 28
click at [438, 249] on button "Adicionar" at bounding box center [449, 247] width 44 height 28
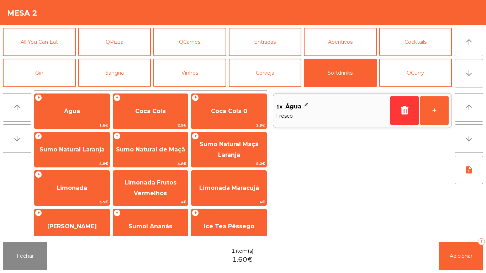
click at [455, 273] on div "Fechar 1 item(s) 1.60€ Adicionar 1" at bounding box center [243, 256] width 486 height 34
click at [448, 269] on button "Adicionar 1" at bounding box center [461, 256] width 44 height 28
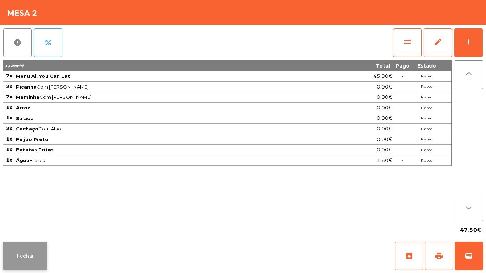
click at [29, 252] on button "Fechar" at bounding box center [25, 256] width 44 height 28
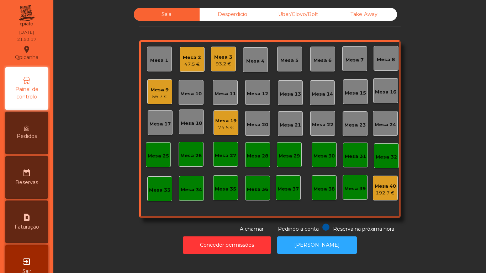
click at [229, 58] on div "Mesa 3" at bounding box center [223, 57] width 18 height 7
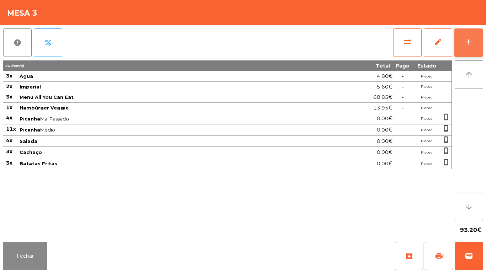
click at [467, 42] on div "add" at bounding box center [468, 42] width 9 height 9
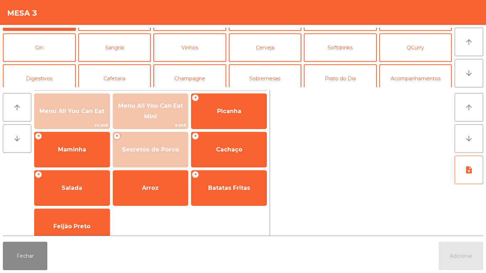
scroll to position [29, 0]
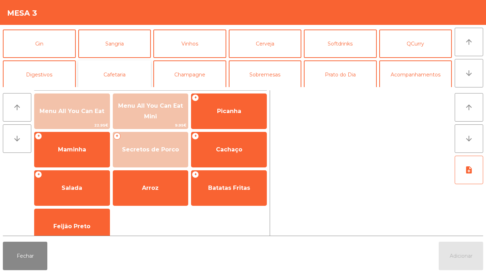
click at [122, 80] on button "Cafetaria" at bounding box center [114, 74] width 73 height 28
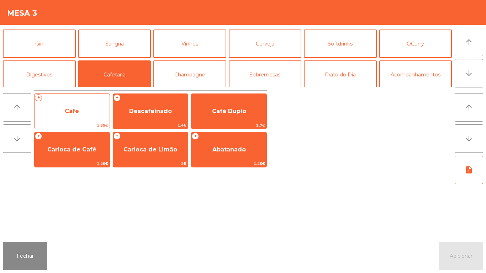
click at [76, 109] on span "Café" at bounding box center [72, 111] width 14 height 7
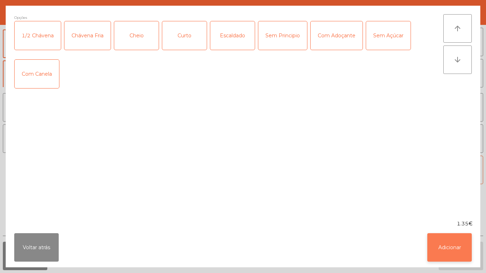
click at [457, 244] on button "Adicionar" at bounding box center [449, 247] width 44 height 28
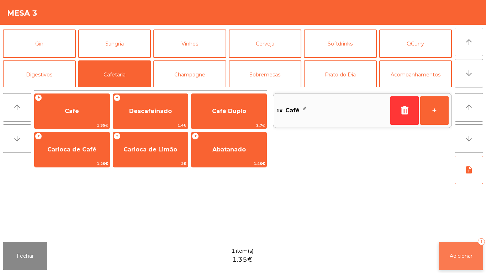
click at [449, 247] on button "Adicionar 1" at bounding box center [461, 256] width 44 height 28
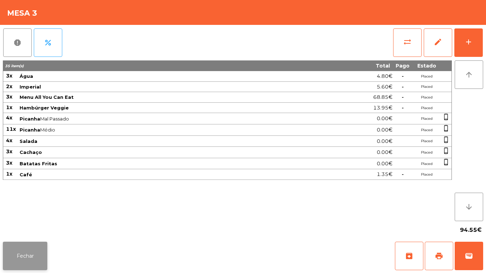
click at [28, 250] on button "Fechar" at bounding box center [25, 256] width 44 height 28
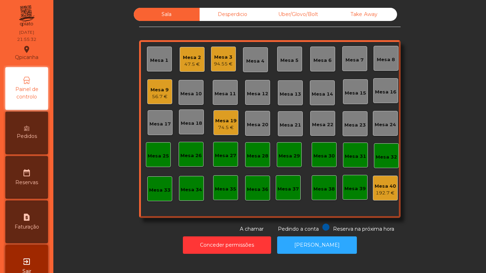
click at [34, 141] on div "Pedidos" at bounding box center [26, 133] width 43 height 43
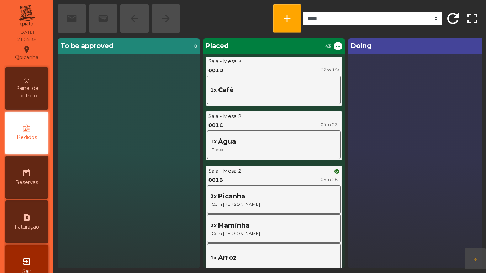
click at [32, 90] on span "Painel de controlo" at bounding box center [26, 92] width 39 height 15
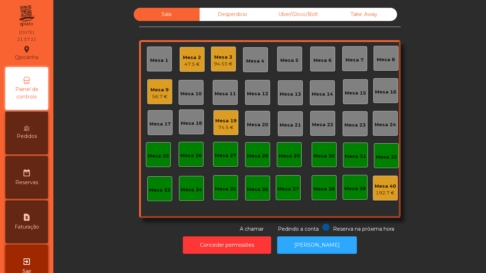
click at [194, 65] on div "47.5 €" at bounding box center [192, 64] width 18 height 7
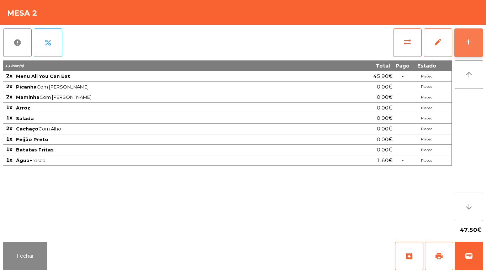
click at [471, 51] on button "add" at bounding box center [468, 42] width 28 height 28
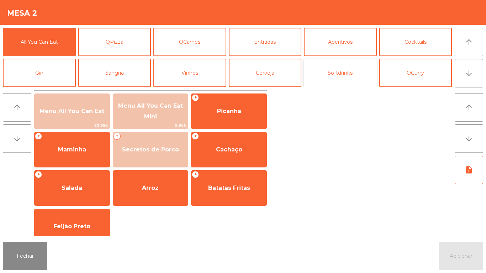
click at [336, 82] on button "Softdrinks" at bounding box center [340, 73] width 73 height 28
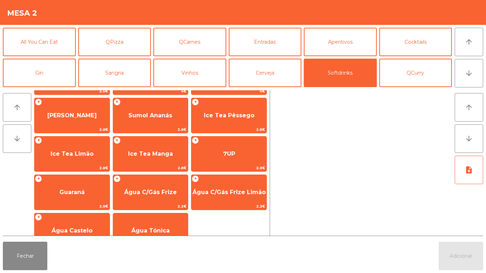
scroll to position [125, 0]
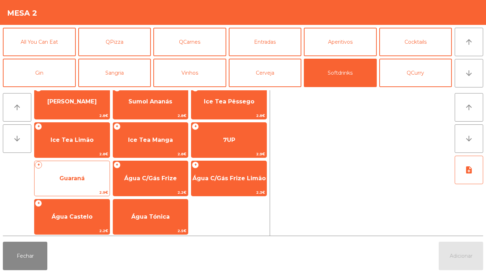
click at [82, 174] on span "Guaraná" at bounding box center [72, 178] width 75 height 19
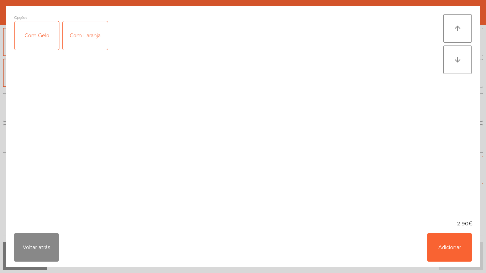
click at [36, 36] on div "Com Gelo" at bounding box center [37, 35] width 44 height 28
click at [448, 247] on button "Adicionar" at bounding box center [449, 247] width 44 height 28
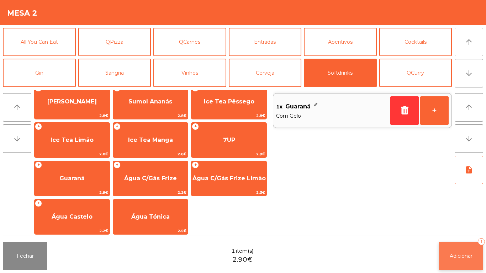
click at [467, 255] on span "Adicionar" at bounding box center [461, 256] width 23 height 6
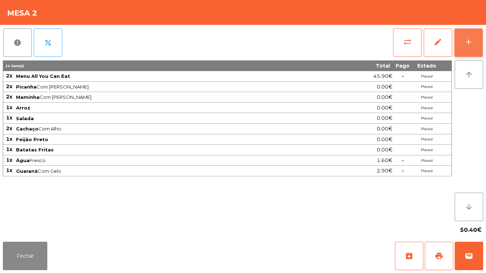
click at [482, 41] on button "add" at bounding box center [468, 42] width 28 height 28
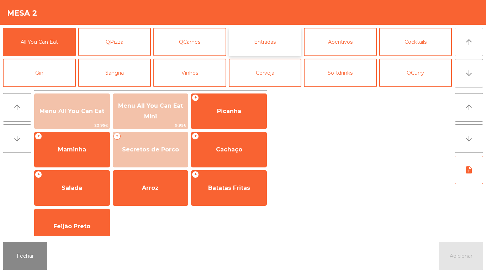
click at [264, 49] on button "Entradas" at bounding box center [265, 42] width 73 height 28
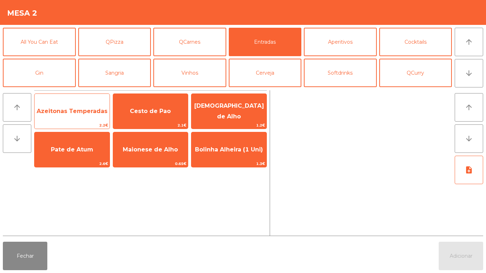
click at [71, 108] on span "Azeitonas Temperadas" at bounding box center [72, 111] width 71 height 7
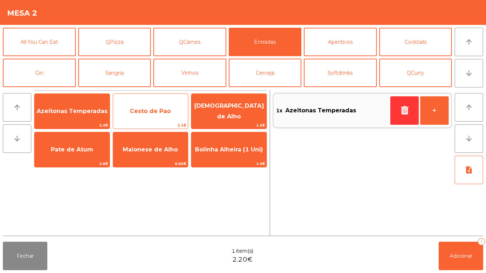
click at [152, 111] on span "Cesto de Pao" at bounding box center [150, 111] width 41 height 7
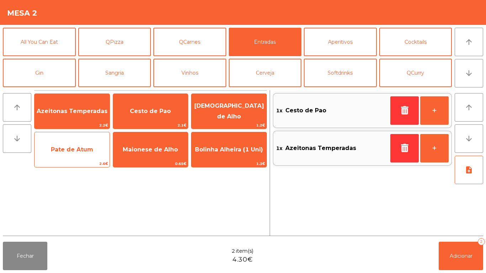
click at [69, 148] on span "Pate de Atum" at bounding box center [72, 149] width 42 height 7
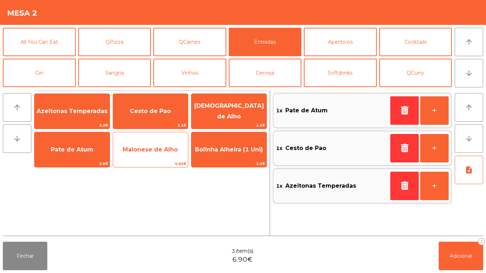
click at [154, 148] on span "Maionese de Alho" at bounding box center [150, 149] width 55 height 7
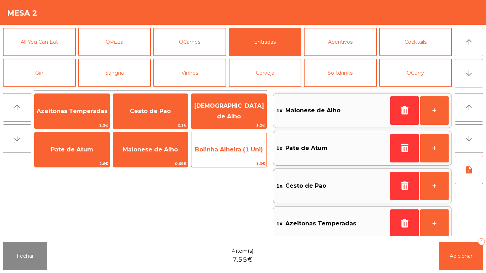
click at [228, 149] on span "Bolinha Alheira (1 Uni)" at bounding box center [229, 149] width 68 height 7
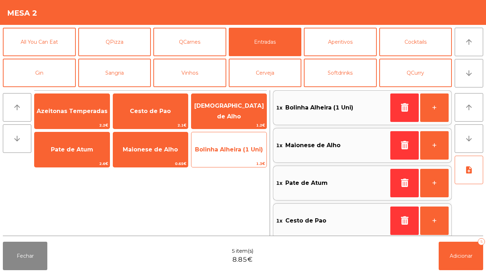
click at [230, 148] on span "Bolinha Alheira (1 Uni)" at bounding box center [229, 149] width 68 height 7
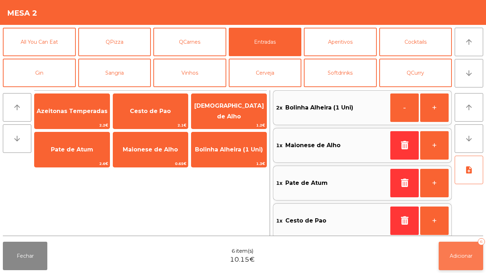
click at [455, 255] on span "Adicionar" at bounding box center [461, 256] width 23 height 6
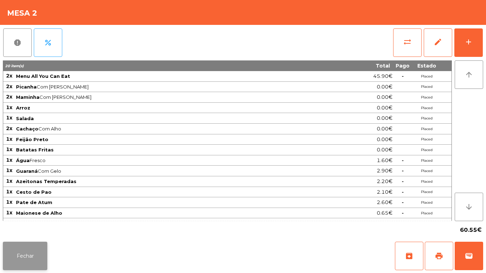
click at [34, 252] on button "Fechar" at bounding box center [25, 256] width 44 height 28
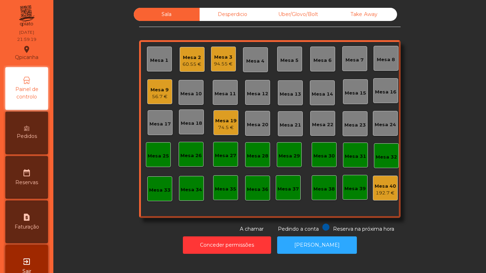
click at [226, 65] on div "94.55 €" at bounding box center [223, 63] width 19 height 7
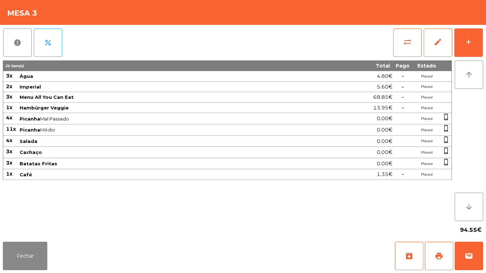
click at [483, 255] on div "Fechar archive print wallet" at bounding box center [243, 256] width 486 height 34
click at [476, 250] on button "wallet" at bounding box center [469, 256] width 28 height 28
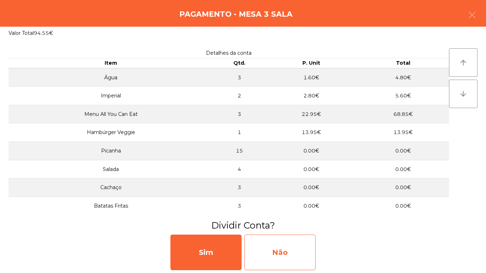
click at [286, 243] on div "Não" at bounding box center [279, 253] width 71 height 36
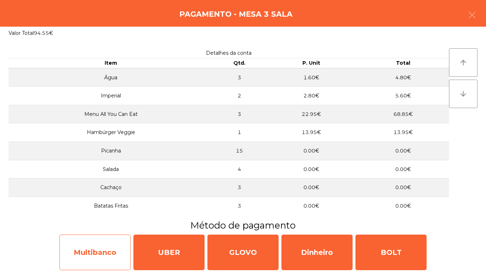
click at [108, 243] on div "Multibanco" at bounding box center [94, 253] width 71 height 36
select select "**"
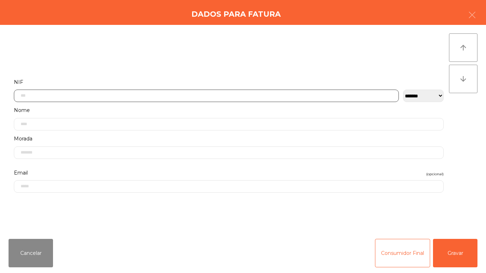
click at [127, 95] on input "text" at bounding box center [206, 96] width 385 height 12
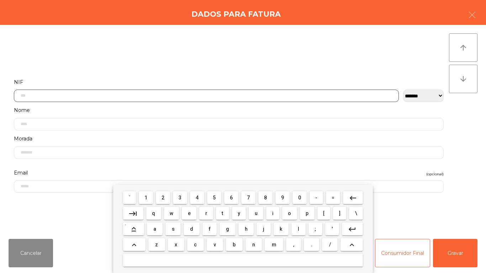
scroll to position [43, 0]
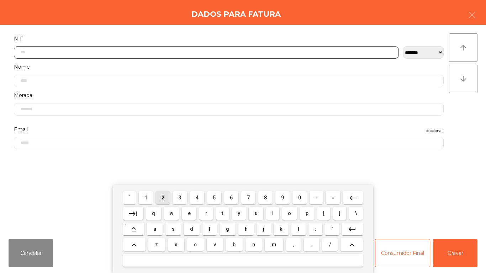
click at [164, 197] on span "2" at bounding box center [163, 198] width 3 height 6
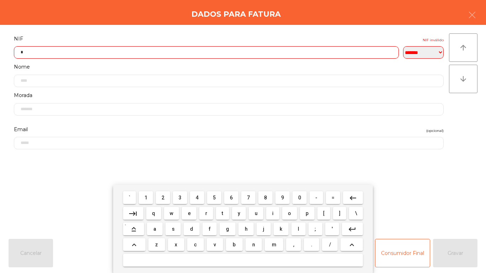
click at [214, 197] on span "5" at bounding box center [214, 198] width 3 height 6
click at [150, 194] on button "1" at bounding box center [146, 197] width 14 height 13
click at [146, 197] on span "1" at bounding box center [145, 198] width 3 height 6
click at [248, 197] on span "7" at bounding box center [248, 198] width 3 height 6
click at [230, 196] on span "6" at bounding box center [231, 198] width 3 height 6
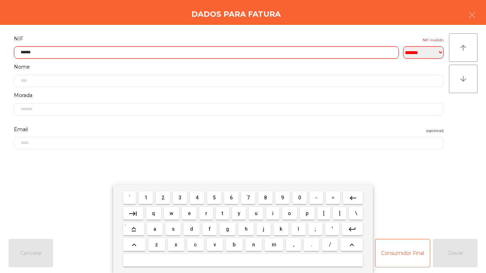
click at [180, 197] on span "3" at bounding box center [180, 198] width 3 height 6
click at [163, 197] on span "2" at bounding box center [163, 198] width 3 height 6
click at [300, 197] on span "0" at bounding box center [299, 198] width 3 height 6
type input "*********"
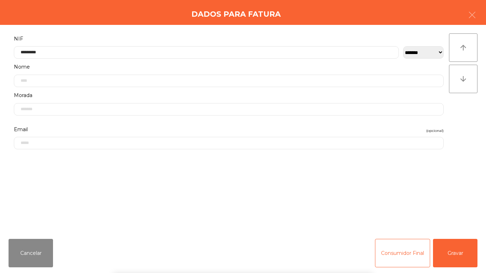
click at [462, 250] on div "` 1 2 3 4 5 6 7 8 9 0 - = keyboard_backspace keyboard_tab q w e r t y u i o p […" at bounding box center [243, 229] width 486 height 88
click at [463, 254] on button "Gravar" at bounding box center [455, 253] width 44 height 28
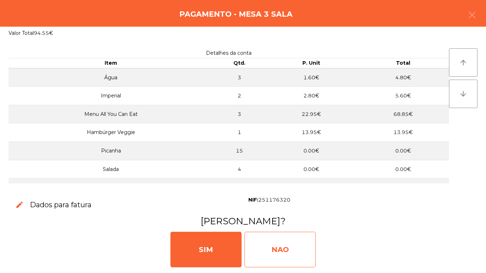
click at [290, 245] on div "NAO" at bounding box center [279, 250] width 71 height 36
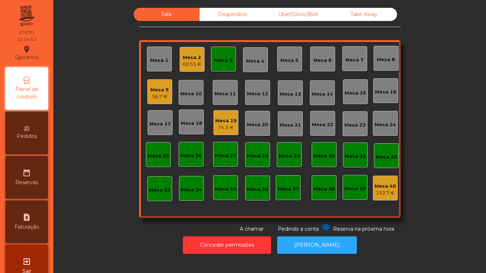
click at [190, 69] on div "Mesa 2 60.55 €" at bounding box center [192, 59] width 25 height 25
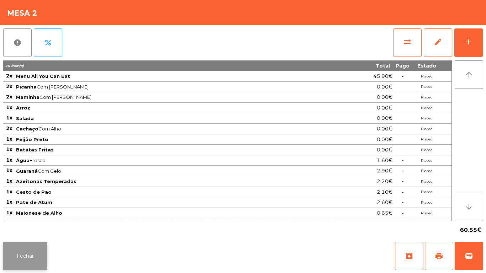
click at [32, 259] on button "Fechar" at bounding box center [25, 256] width 44 height 28
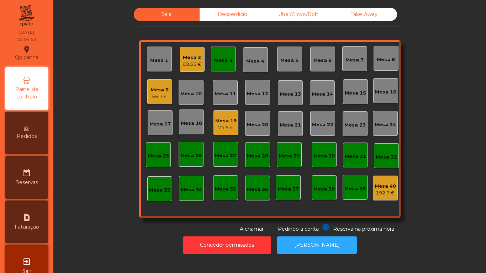
click at [162, 90] on div "Mesa 9" at bounding box center [159, 89] width 18 height 7
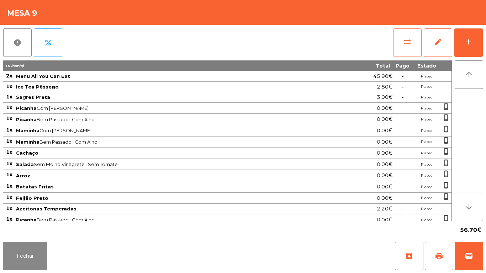
click at [401, 43] on button "sync_alt" at bounding box center [407, 42] width 28 height 28
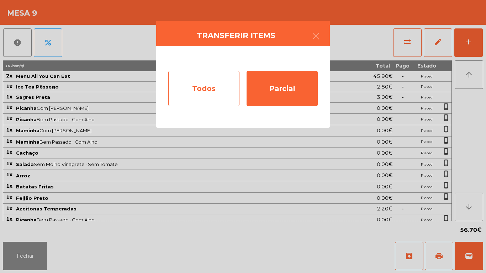
click at [202, 89] on div "Todos" at bounding box center [203, 89] width 71 height 36
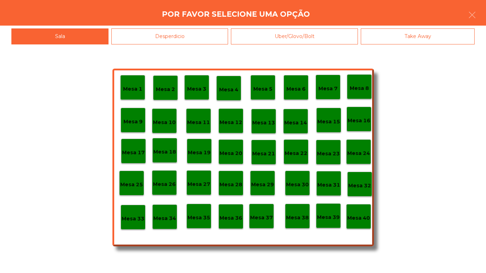
click at [351, 210] on div "Mesa 40" at bounding box center [358, 216] width 25 height 25
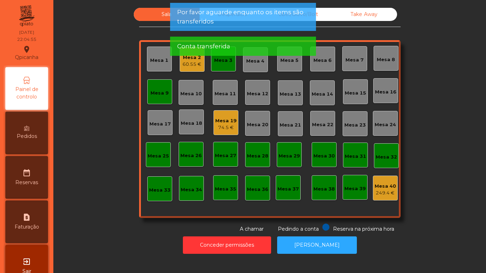
click at [228, 121] on div "Mesa 19" at bounding box center [225, 120] width 21 height 7
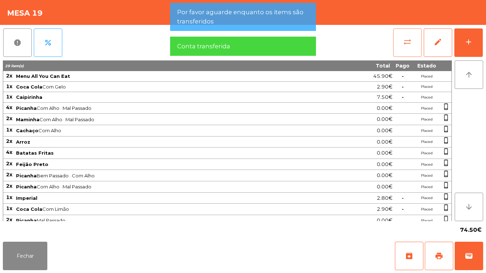
click at [417, 40] on button "sync_alt" at bounding box center [407, 42] width 28 height 28
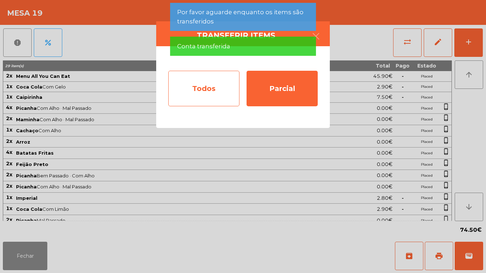
click at [208, 95] on div "Todos" at bounding box center [203, 89] width 71 height 36
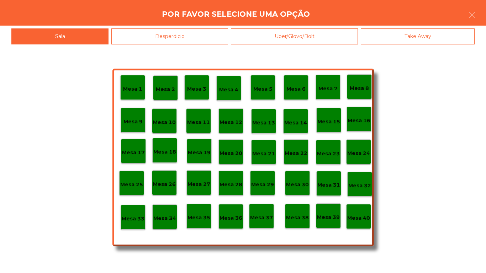
click at [351, 220] on p "Mesa 40" at bounding box center [358, 218] width 23 height 8
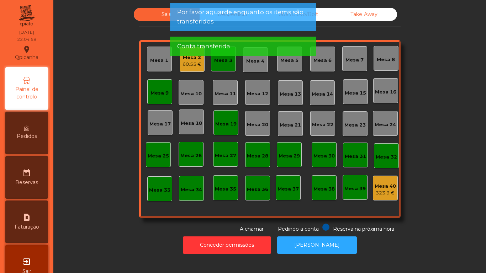
click at [221, 120] on div "Mesa 19" at bounding box center [225, 123] width 21 height 10
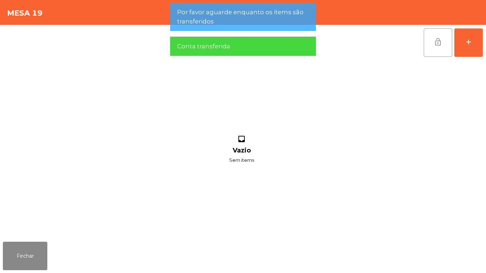
click at [432, 44] on button "lock_open" at bounding box center [438, 42] width 28 height 28
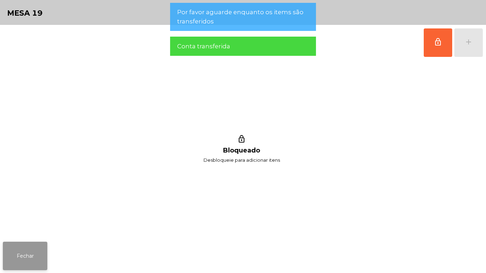
click at [35, 252] on button "Fechar" at bounding box center [25, 256] width 44 height 28
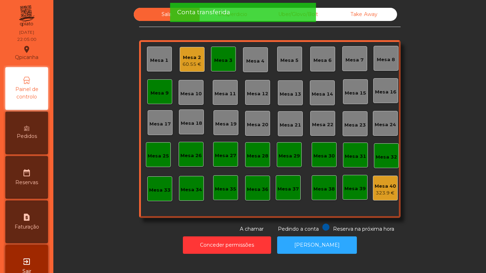
click at [157, 96] on div "Mesa 9" at bounding box center [159, 93] width 18 height 7
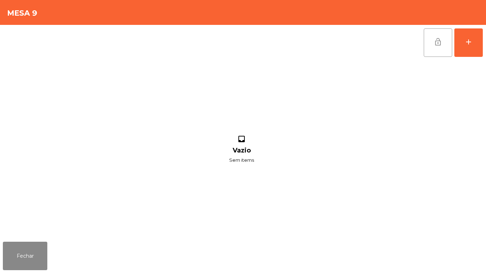
click at [430, 44] on button "lock_open" at bounding box center [438, 42] width 28 height 28
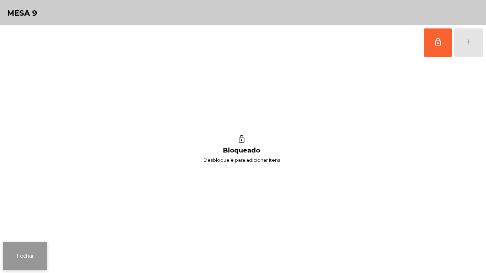
click at [18, 255] on button "Fechar" at bounding box center [25, 256] width 44 height 28
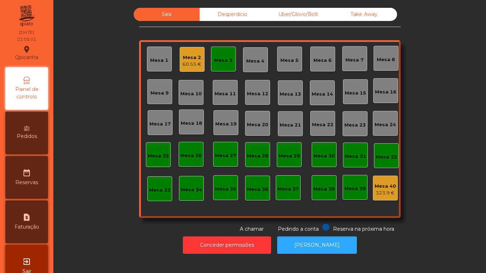
click at [227, 69] on div "Mesa 3" at bounding box center [223, 59] width 25 height 25
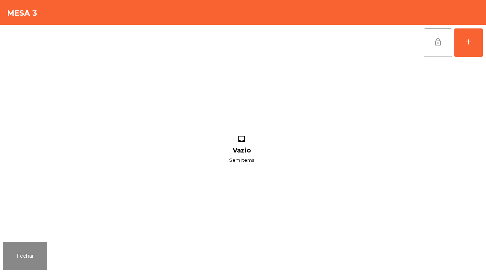
click at [428, 49] on button "lock_open" at bounding box center [438, 42] width 28 height 28
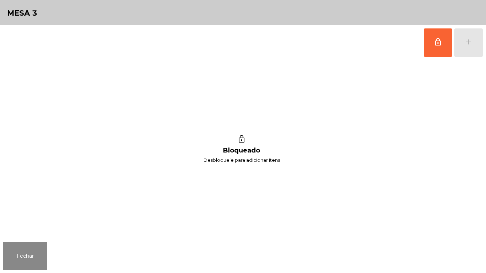
click at [76, 273] on div "Fechar" at bounding box center [243, 256] width 486 height 34
click at [20, 250] on button "Fechar" at bounding box center [25, 256] width 44 height 28
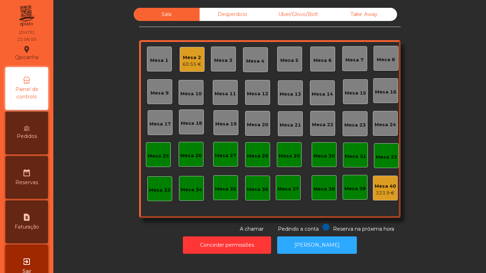
click at [184, 64] on div "60.55 €" at bounding box center [191, 64] width 19 height 7
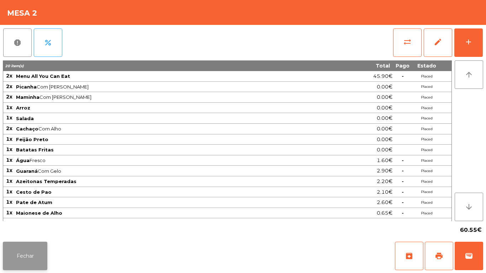
click at [27, 251] on button "Fechar" at bounding box center [25, 256] width 44 height 28
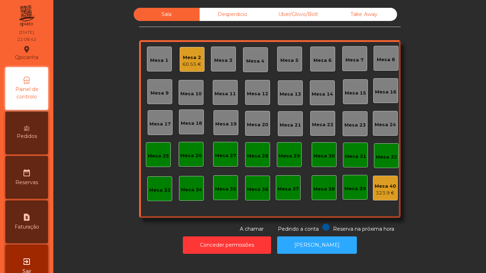
click at [39, 123] on div "Pedidos" at bounding box center [26, 133] width 43 height 43
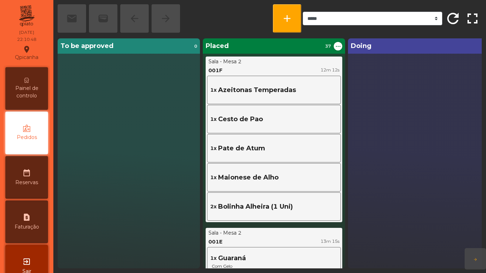
click at [22, 80] on div "Painel de controlo" at bounding box center [26, 88] width 43 height 43
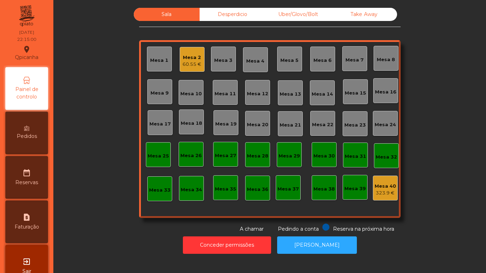
click at [190, 60] on div "Mesa 2" at bounding box center [191, 57] width 19 height 7
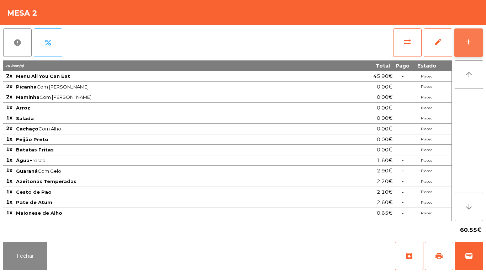
click at [467, 54] on button "add" at bounding box center [468, 42] width 28 height 28
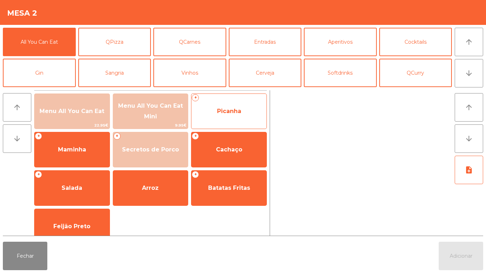
click at [231, 111] on span "Picanha" at bounding box center [229, 111] width 24 height 7
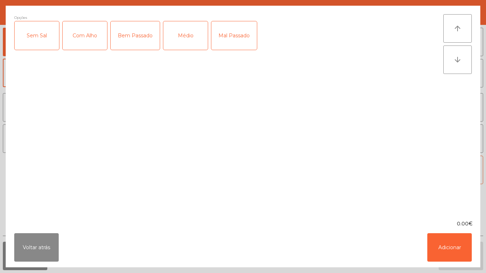
click at [189, 39] on div "Médio" at bounding box center [185, 35] width 44 height 28
click at [89, 38] on div "Com Alho" at bounding box center [85, 35] width 44 height 28
click at [439, 247] on button "Adicionar" at bounding box center [449, 247] width 44 height 28
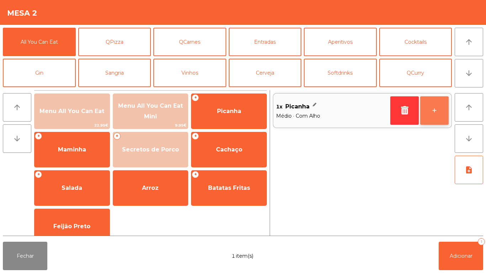
click at [433, 112] on button "+" at bounding box center [434, 110] width 28 height 28
click at [431, 113] on button "+" at bounding box center [434, 110] width 28 height 28
click at [430, 108] on button "+" at bounding box center [434, 110] width 28 height 28
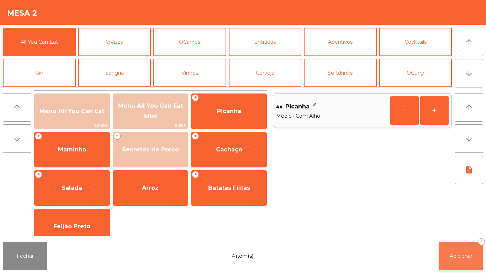
click at [457, 251] on button "Adicionar 4" at bounding box center [461, 256] width 44 height 28
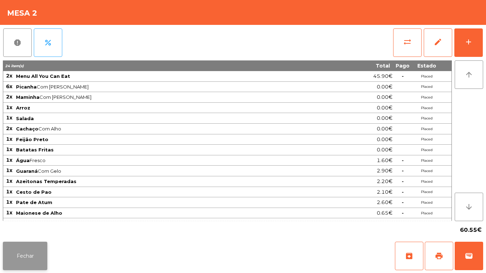
click at [31, 250] on button "Fechar" at bounding box center [25, 256] width 44 height 28
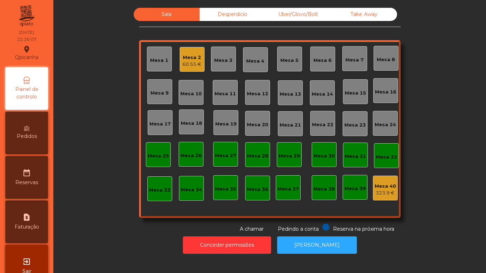
click at [186, 53] on div "Mesa 2 60.55 €" at bounding box center [191, 59] width 19 height 17
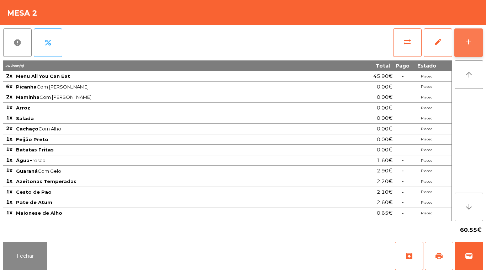
click at [476, 41] on button "add" at bounding box center [468, 42] width 28 height 28
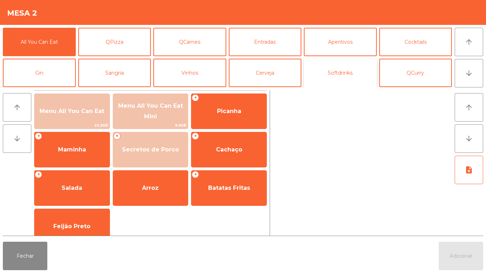
click at [346, 75] on button "Softdrinks" at bounding box center [340, 73] width 73 height 28
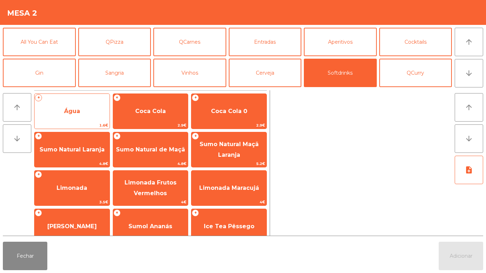
click at [76, 115] on span "Água" at bounding box center [72, 111] width 75 height 19
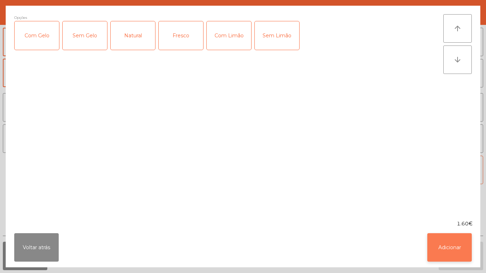
click at [446, 243] on button "Adicionar" at bounding box center [449, 247] width 44 height 28
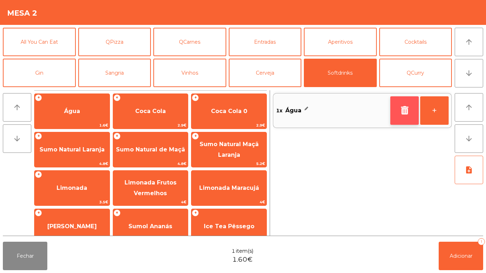
click at [397, 110] on button "button" at bounding box center [404, 110] width 28 height 28
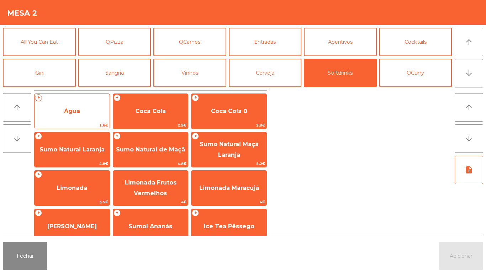
click at [75, 116] on span "Água" at bounding box center [72, 111] width 75 height 19
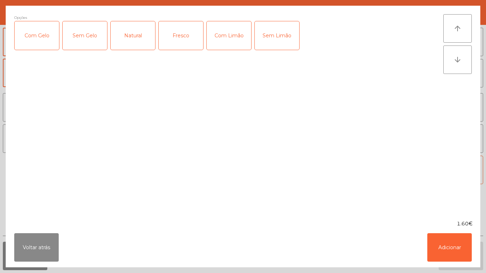
click at [185, 44] on div "Fresco" at bounding box center [181, 35] width 44 height 28
click at [441, 251] on button "Adicionar" at bounding box center [449, 247] width 44 height 28
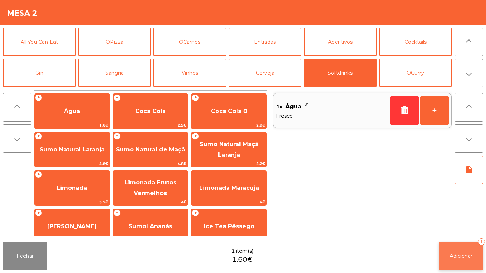
click at [450, 248] on button "Adicionar 1" at bounding box center [461, 256] width 44 height 28
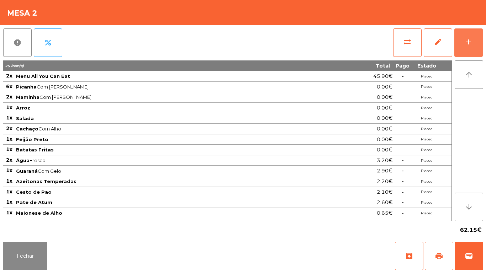
scroll to position [8, 0]
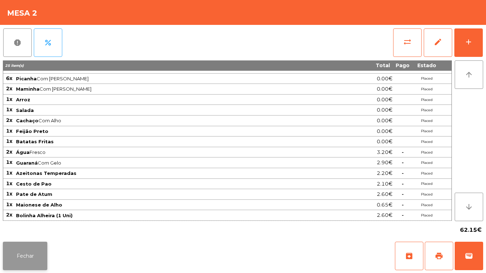
click at [39, 258] on button "Fechar" at bounding box center [25, 256] width 44 height 28
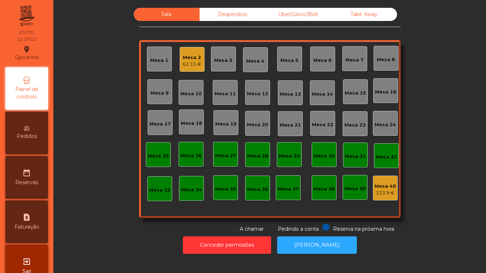
click at [190, 63] on div "62.15 €" at bounding box center [191, 64] width 19 height 7
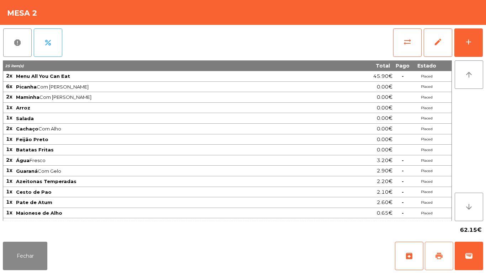
click at [432, 250] on button "print" at bounding box center [439, 256] width 28 height 28
click at [42, 256] on button "Fechar" at bounding box center [25, 256] width 44 height 28
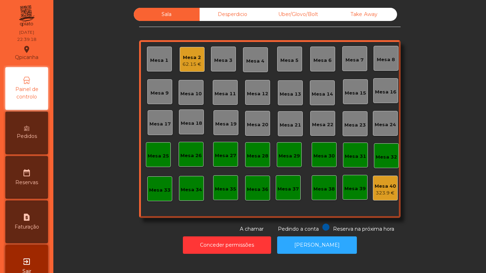
click at [186, 62] on div "62.15 €" at bounding box center [191, 64] width 19 height 7
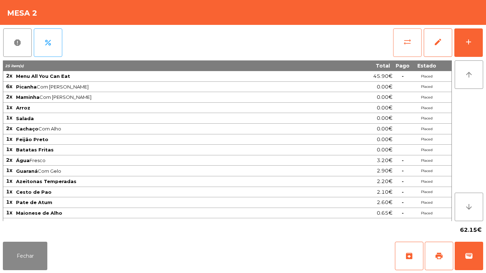
click at [404, 42] on span "sync_alt" at bounding box center [407, 42] width 9 height 9
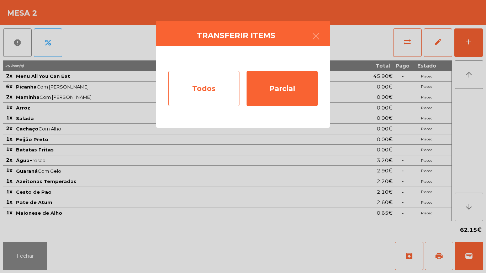
click at [222, 91] on div "Todos" at bounding box center [203, 89] width 71 height 36
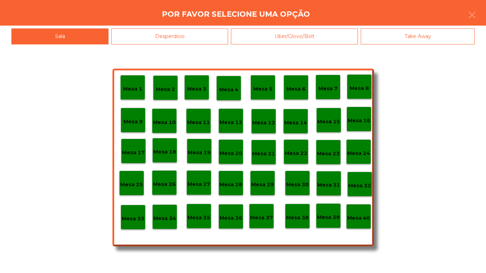
click at [299, 216] on p "Mesa 38" at bounding box center [297, 218] width 23 height 8
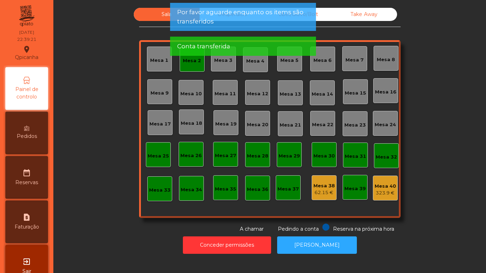
click at [323, 188] on div "Mesa 38" at bounding box center [323, 185] width 21 height 7
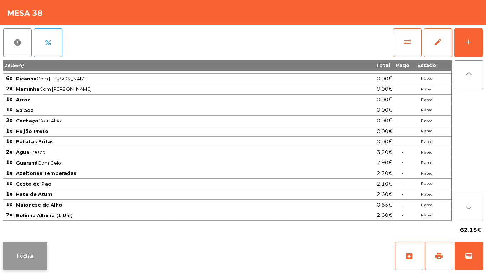
click at [43, 249] on button "Fechar" at bounding box center [25, 256] width 44 height 28
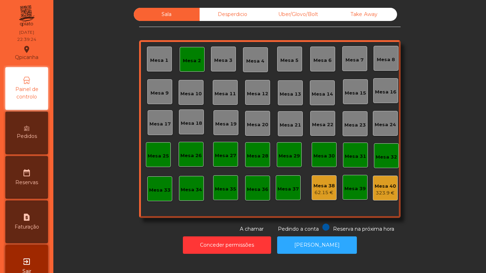
click at [191, 57] on div "Mesa 2" at bounding box center [192, 59] width 18 height 10
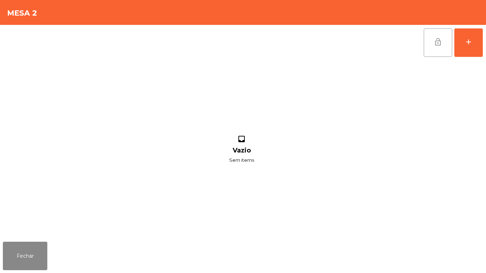
click at [438, 41] on span "lock_open" at bounding box center [438, 42] width 9 height 9
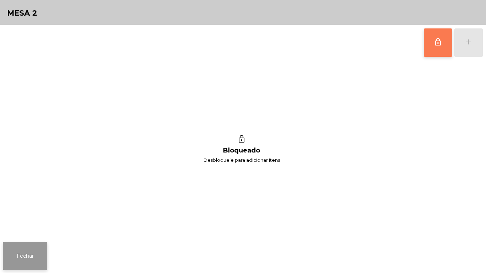
click at [36, 244] on button "Fechar" at bounding box center [25, 256] width 44 height 28
